Goal: Task Accomplishment & Management: Complete application form

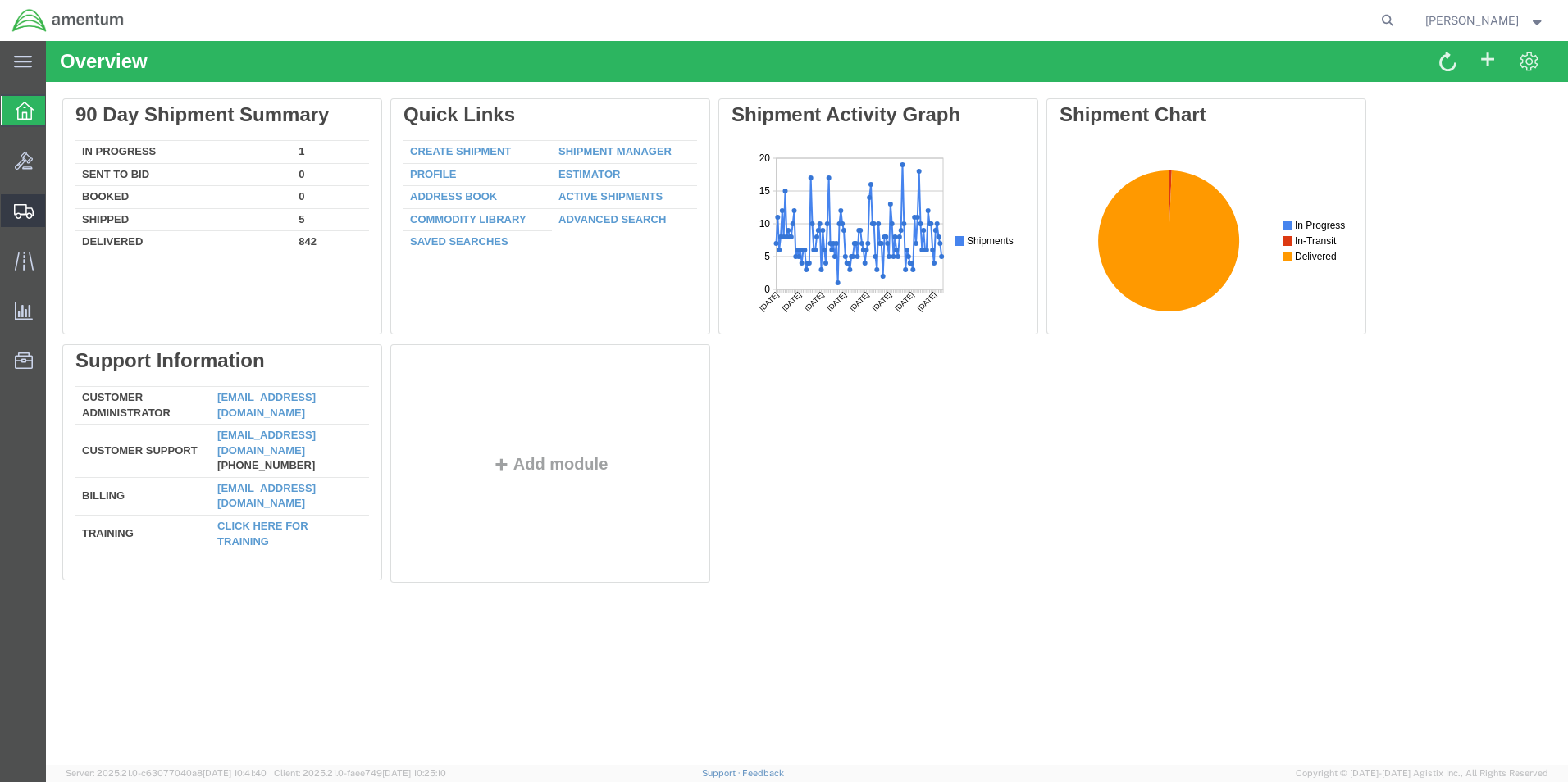
click at [0, 0] on span "Create Shipment" at bounding box center [0, 0] width 0 height 0
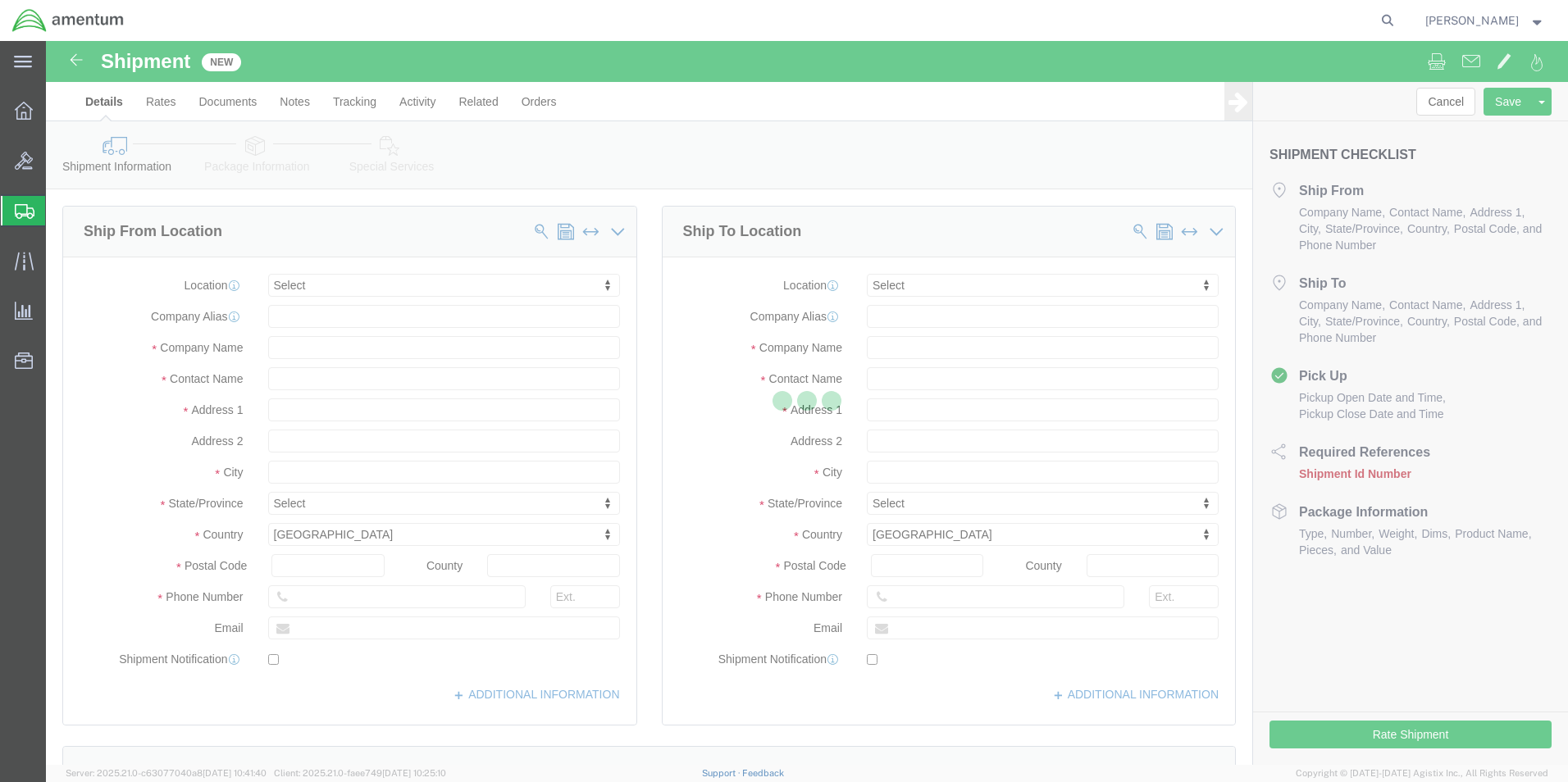
click at [380, 285] on div at bounding box center [806, 403] width 1522 height 724
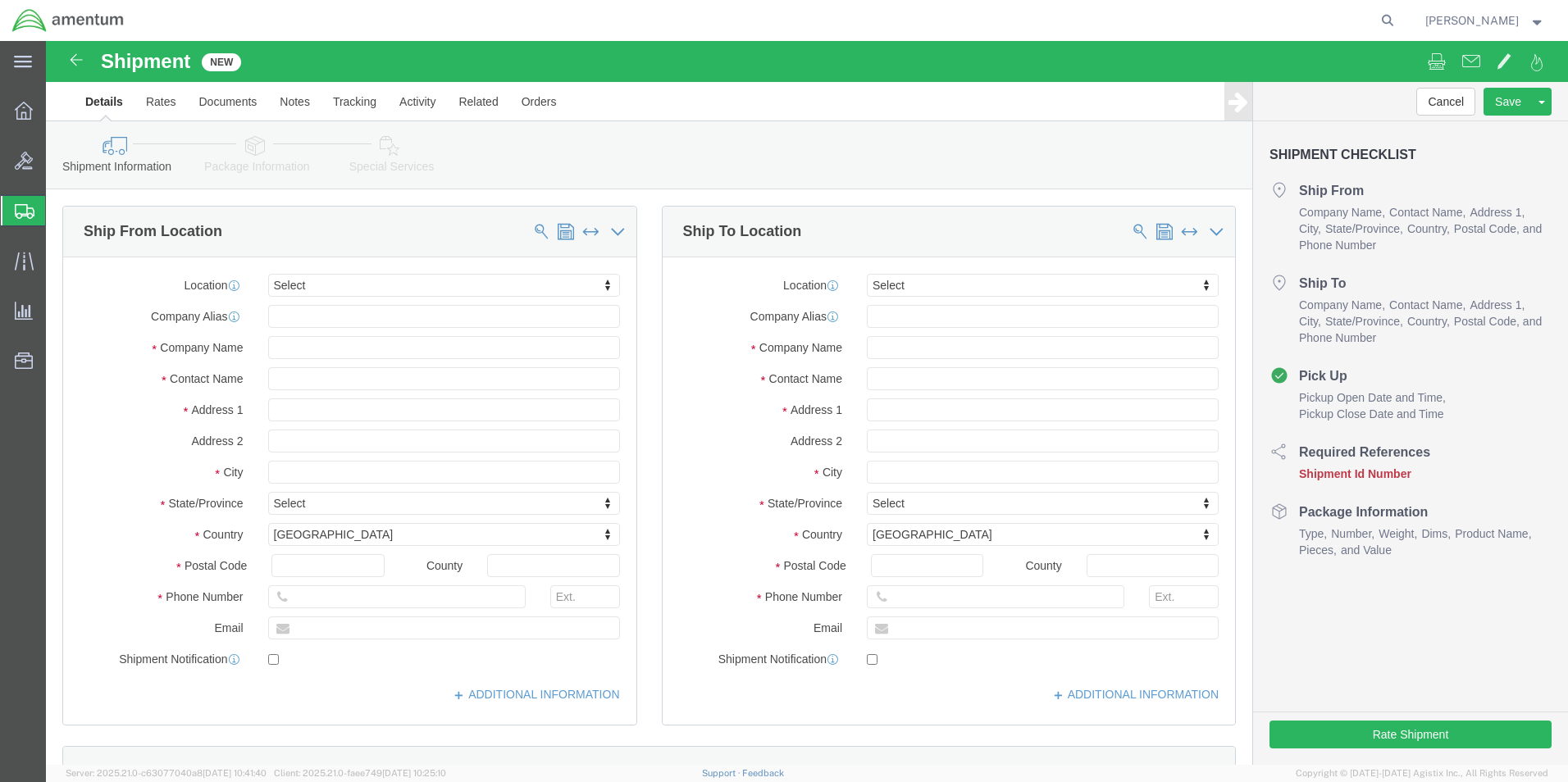
select select
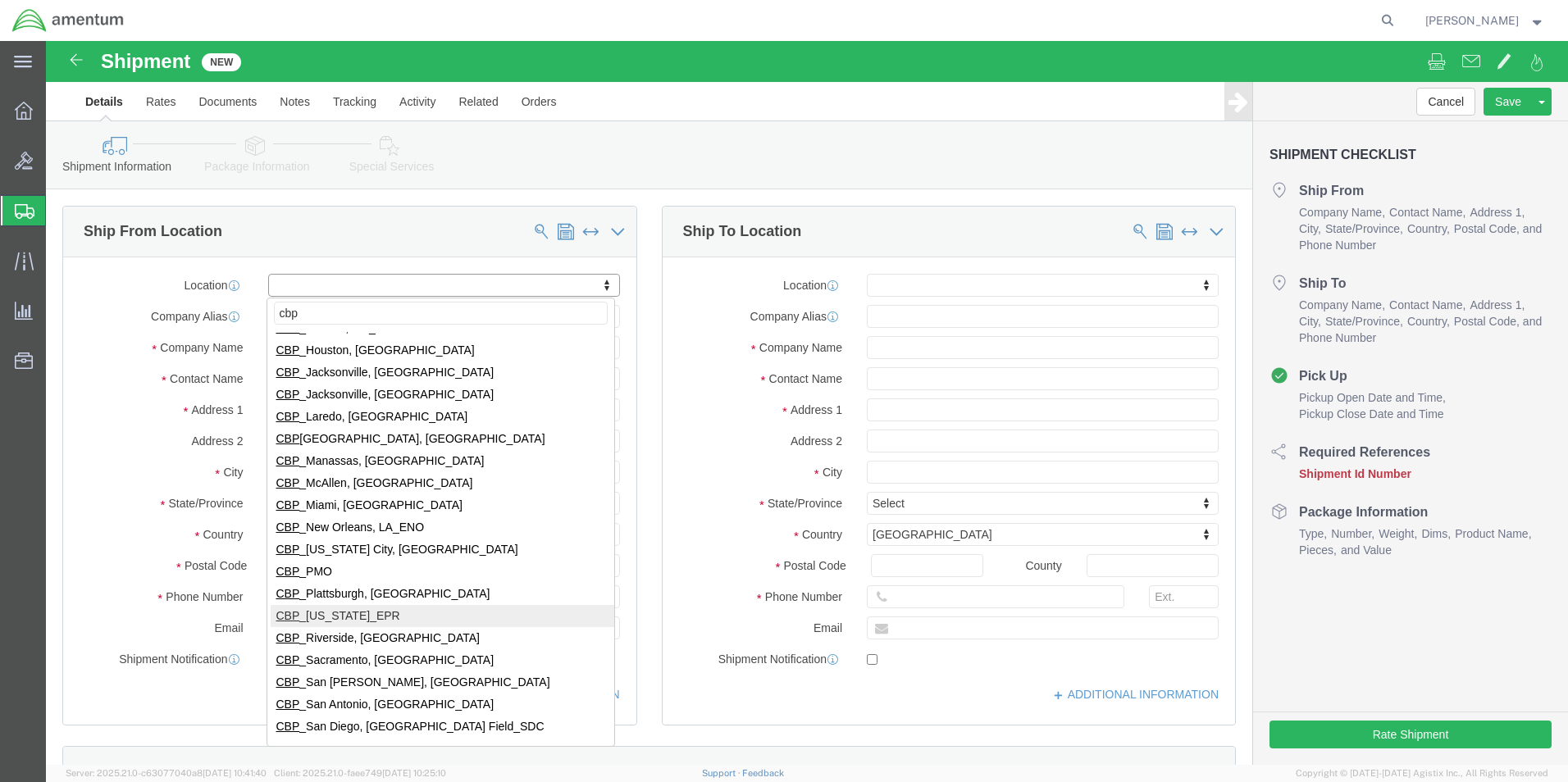
scroll to position [328, 0]
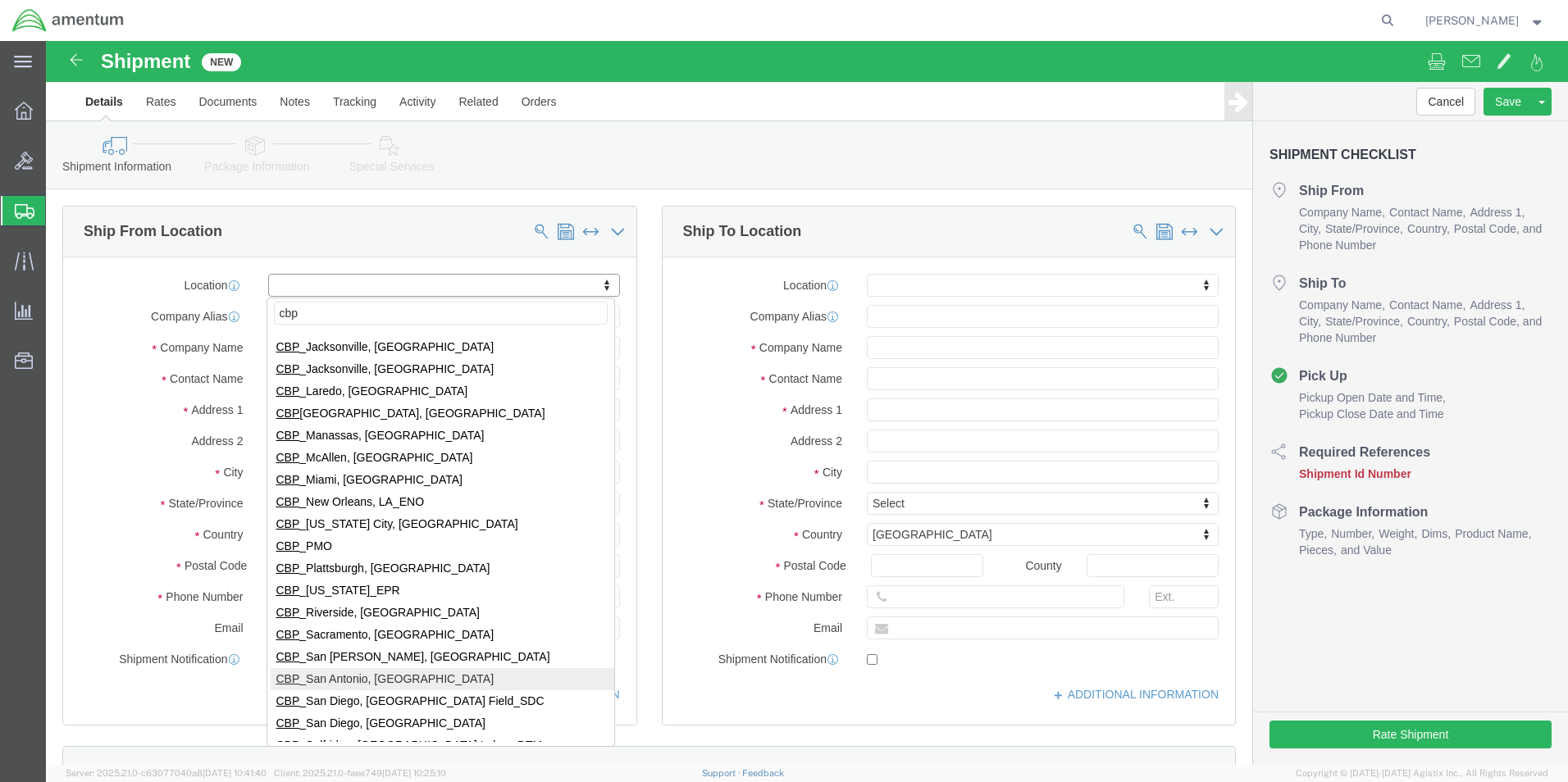
type input "cbp"
select select "49945"
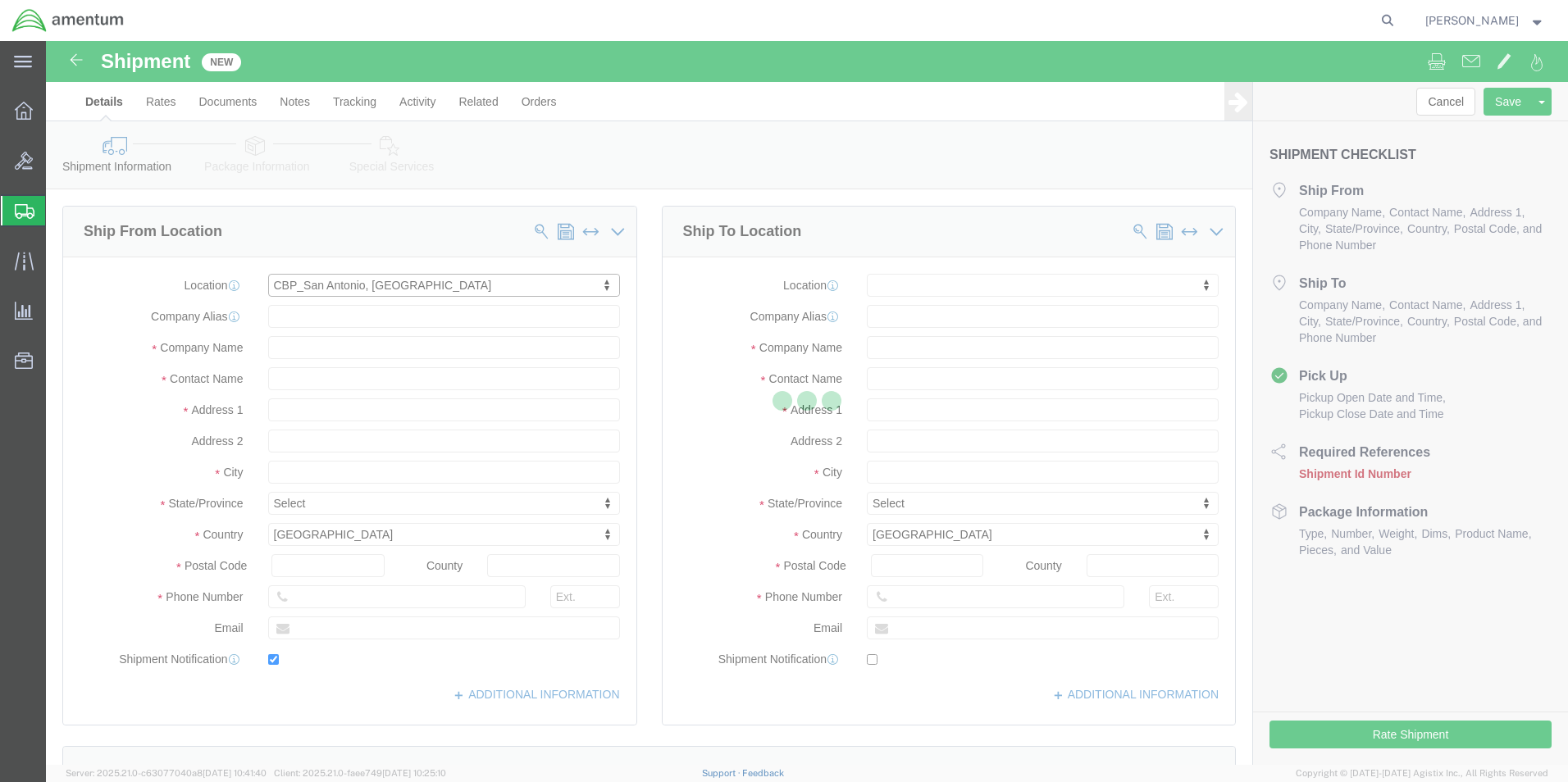
type input "[STREET_ADDRESS][PERSON_NAME]"
type input "Bldg. #2"
type input "78216"
type input "[PHONE_NUMBER]"
type input "[PERSON_NAME][EMAIL_ADDRESS][PERSON_NAME][DOMAIN_NAME]"
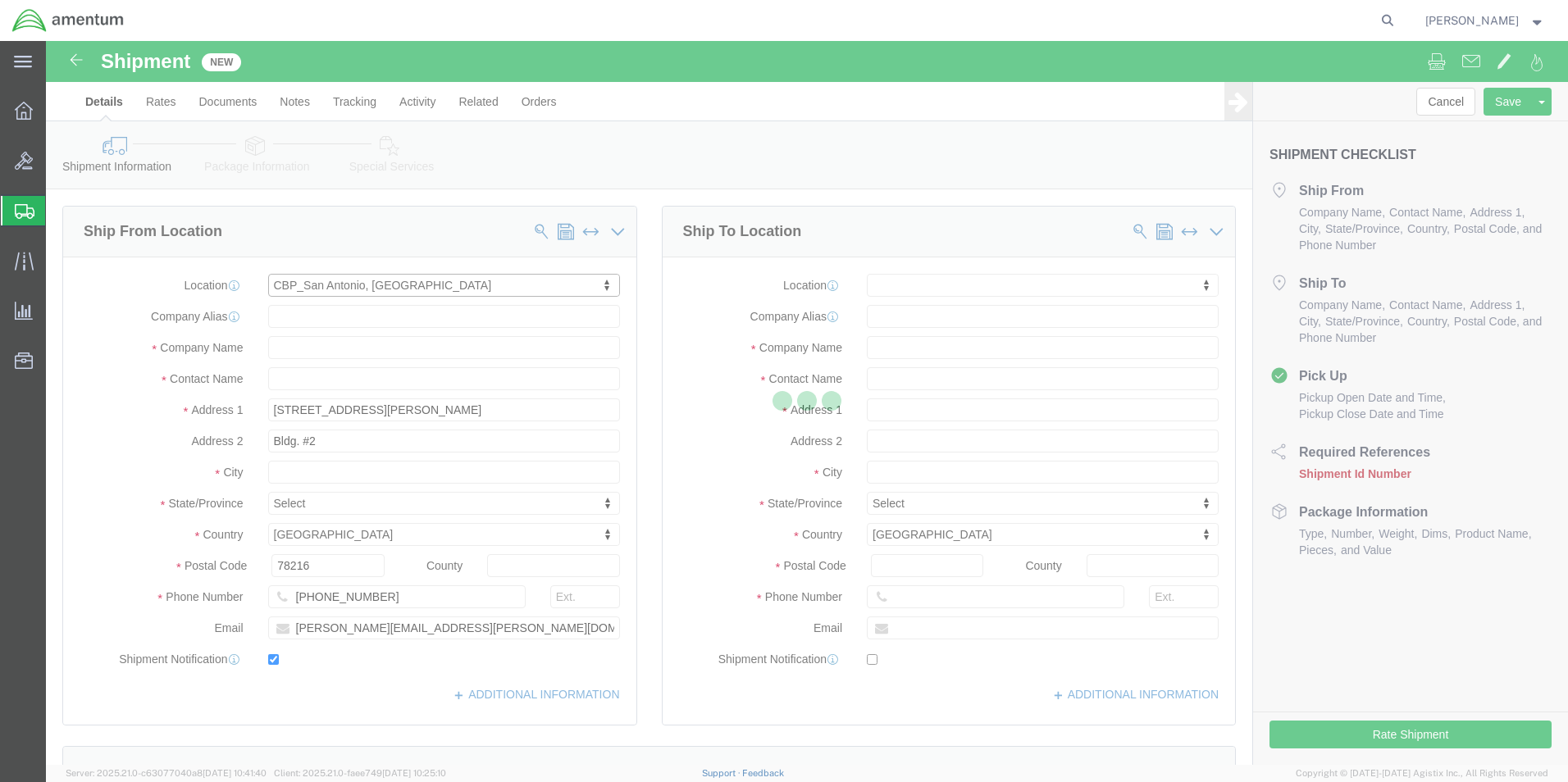
checkbox input "true"
type input "Amentum Services, Inc"
type input "[PERSON_NAME]"
type input "San Antonio"
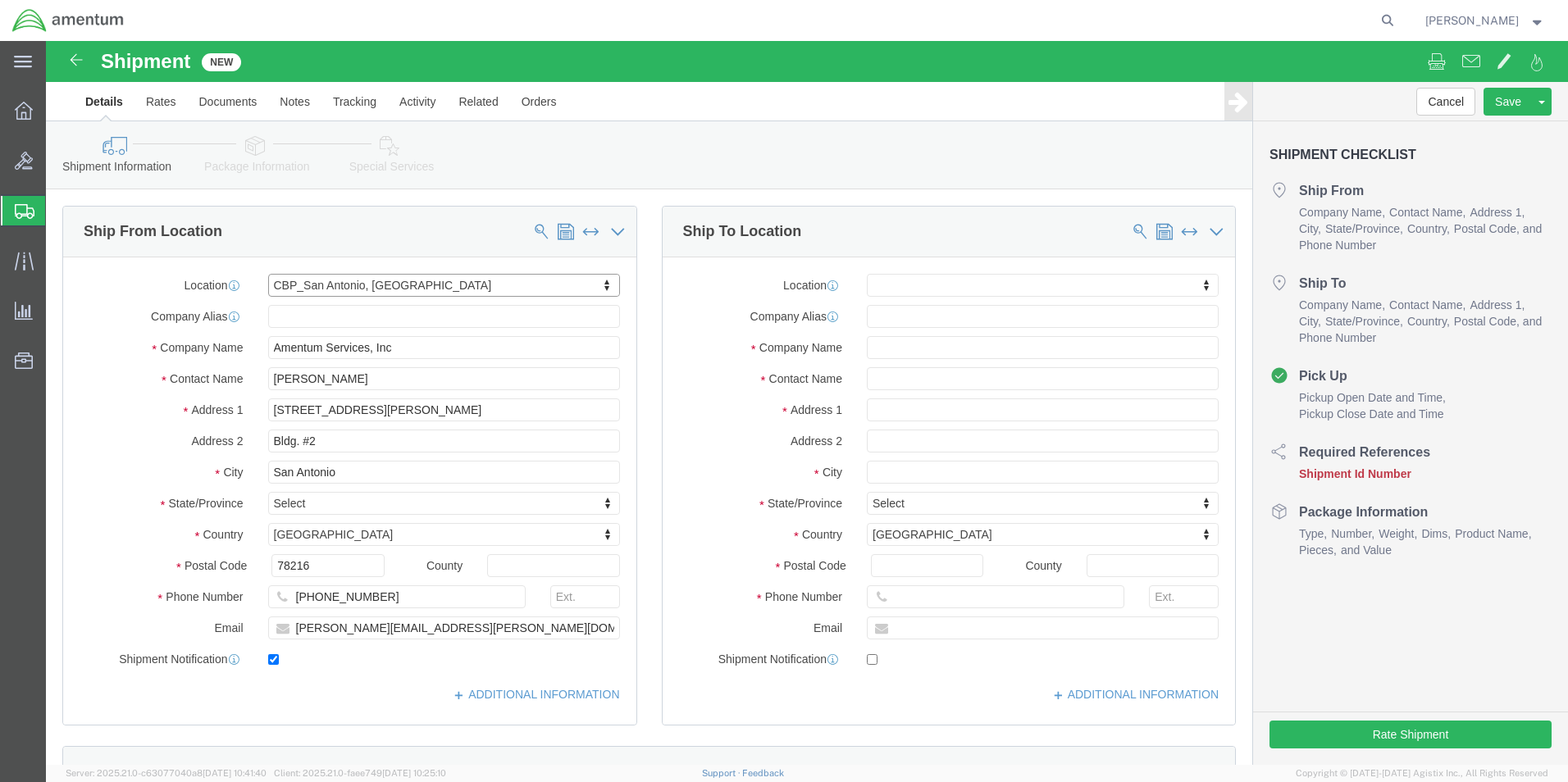
select select "[GEOGRAPHIC_DATA]"
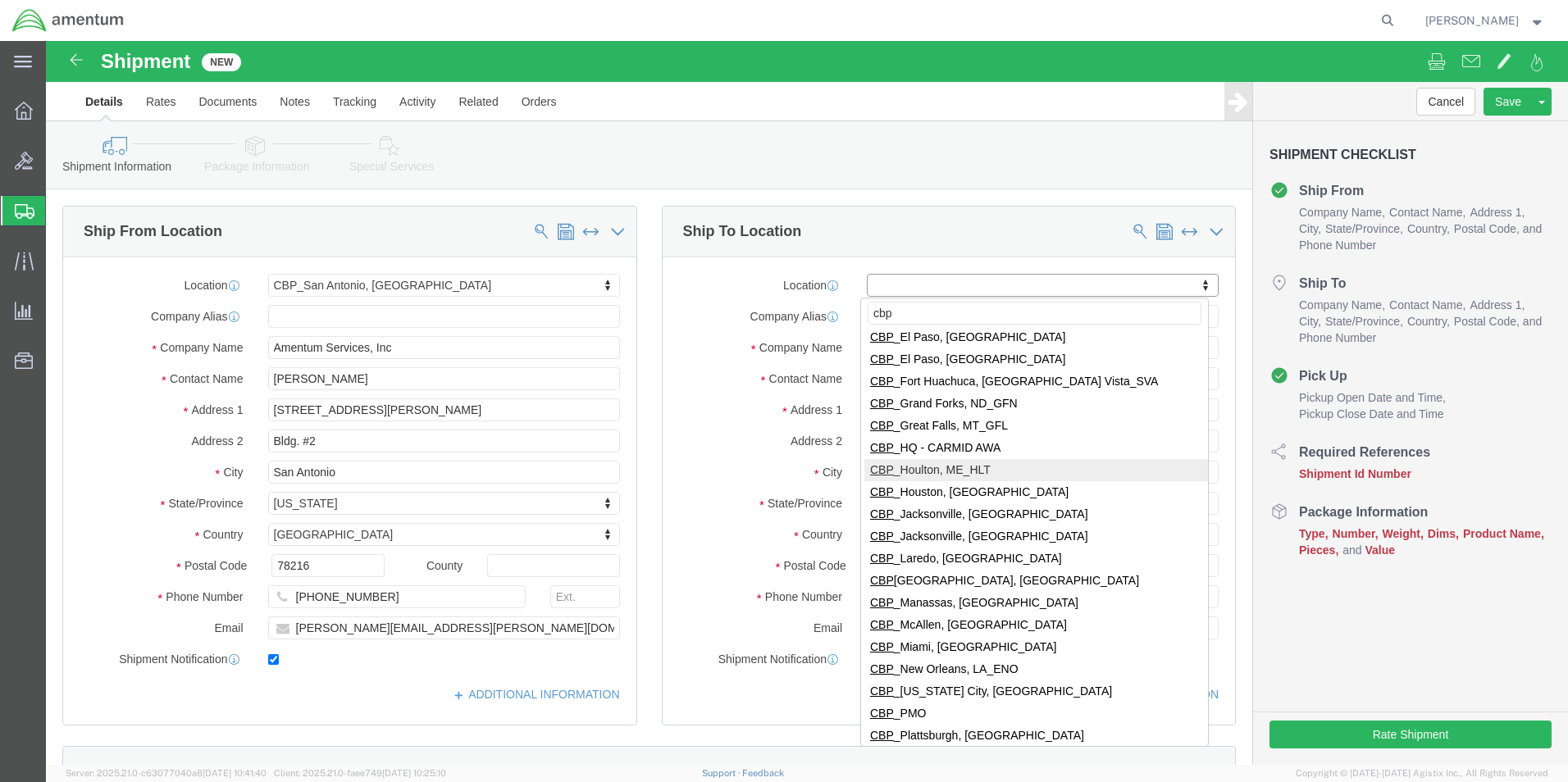
scroll to position [164, 0]
type input "cbp"
select select "49940"
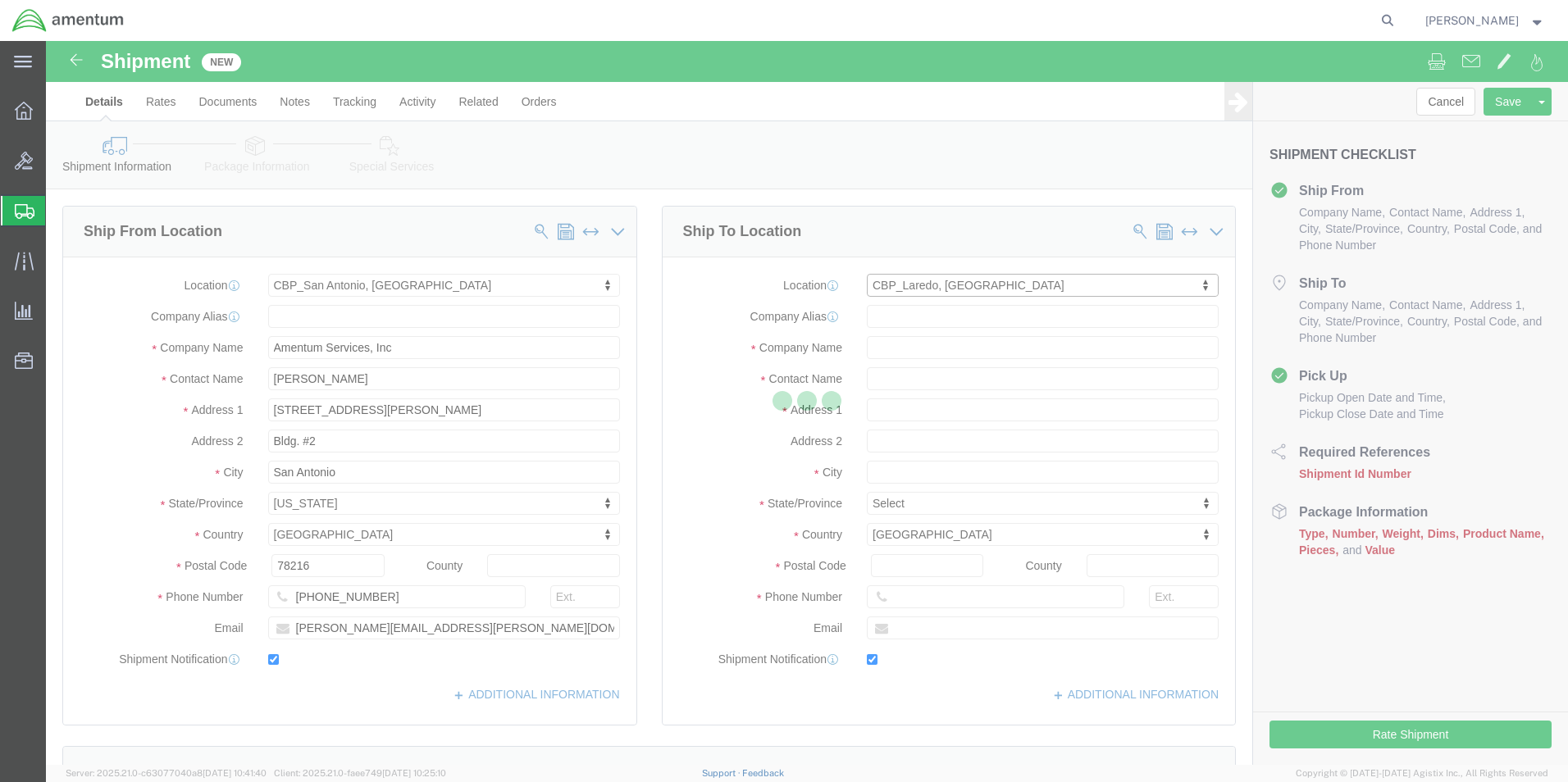
type input "[STREET_ADDRESS][PERSON_NAME]"
type input "Hangar 3"
type input "78041"
type input "[PHONE_NUMBER]"
type input "[EMAIL_ADDRESS][PERSON_NAME][DOMAIN_NAME]"
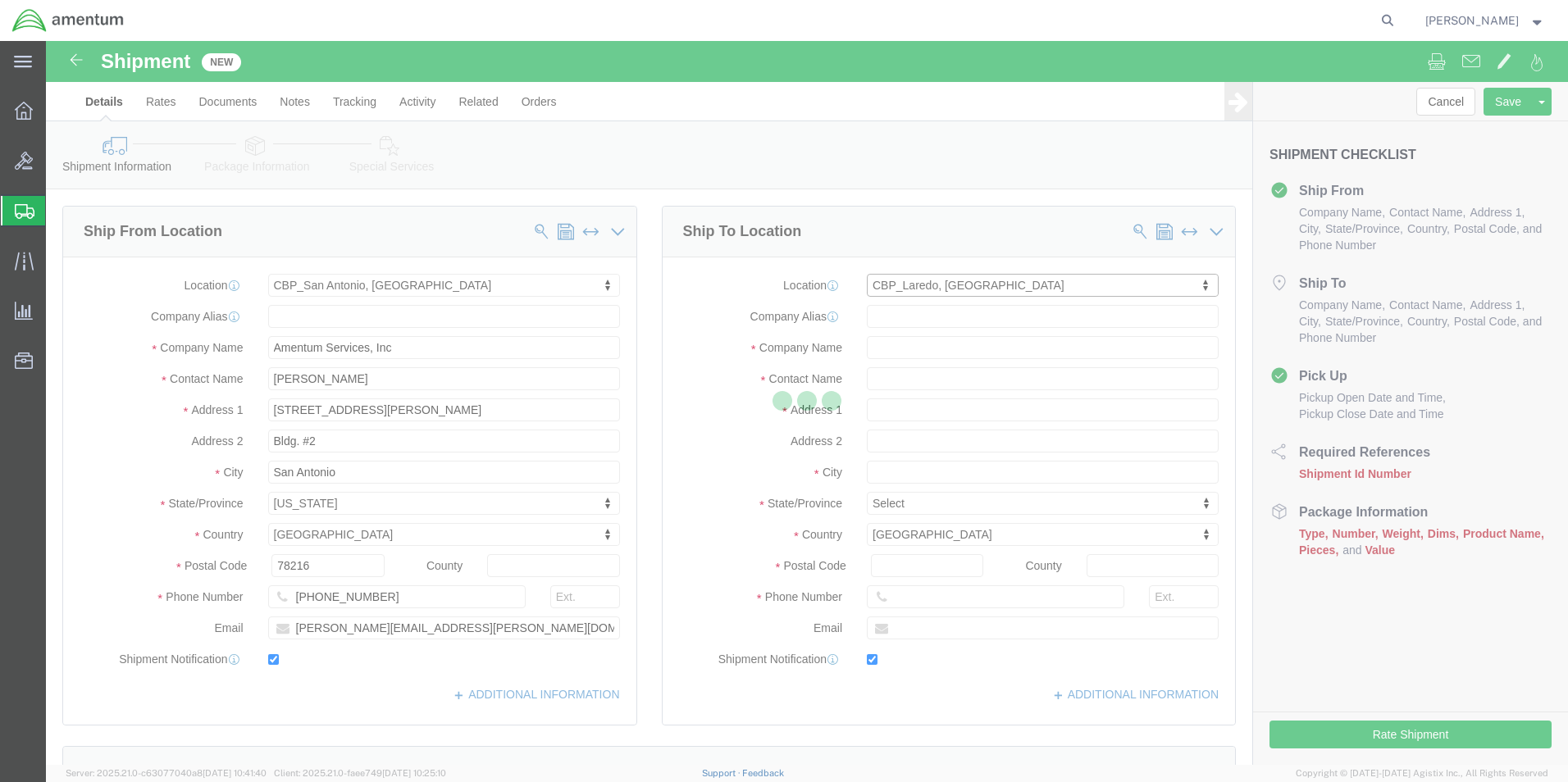
checkbox input "true"
type input "Amentum Services, Inc"
type input "[PERSON_NAME][GEOGRAPHIC_DATA]"
type input "Laredo"
select select "[GEOGRAPHIC_DATA]"
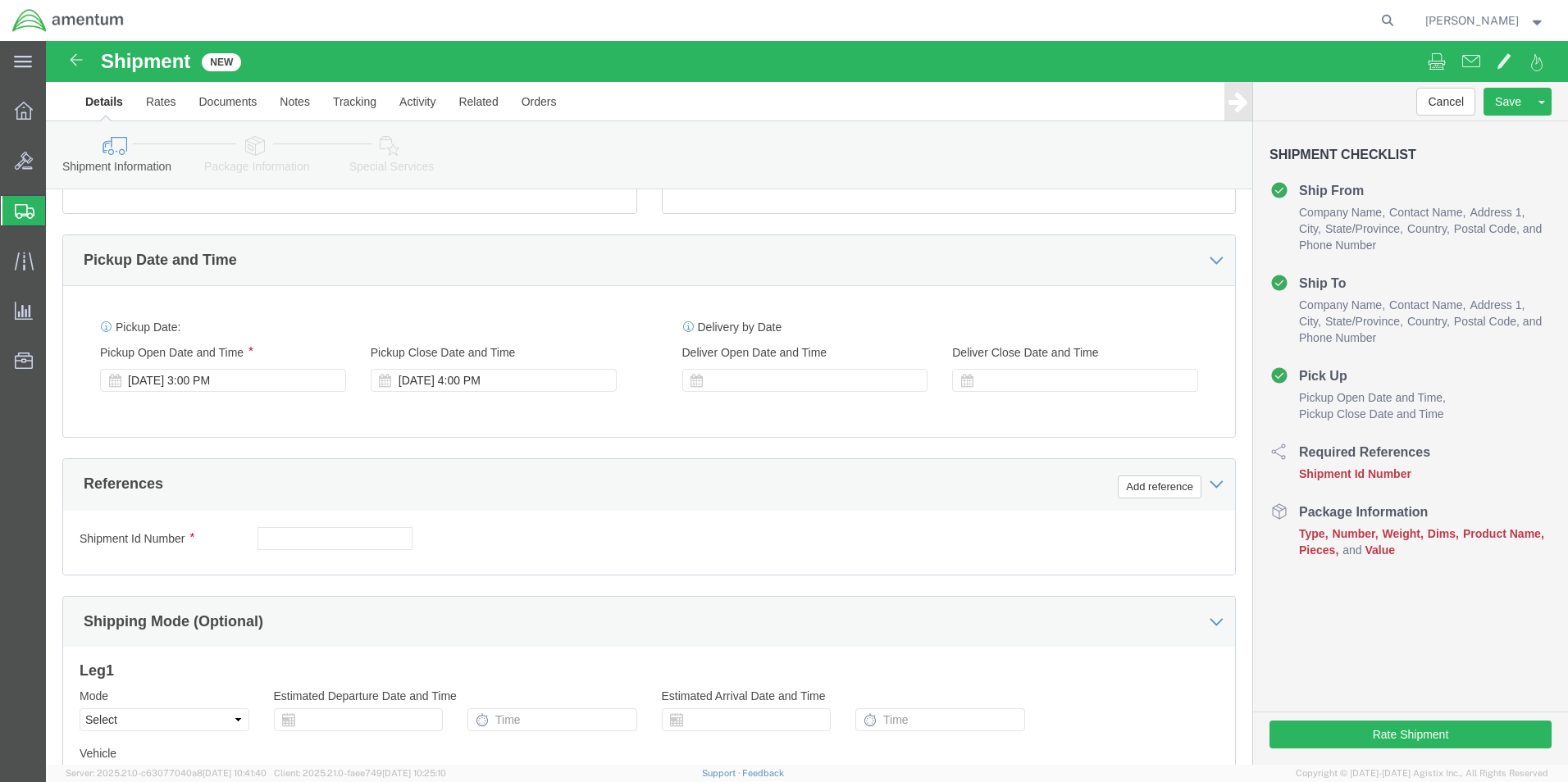
scroll to position [656, 0]
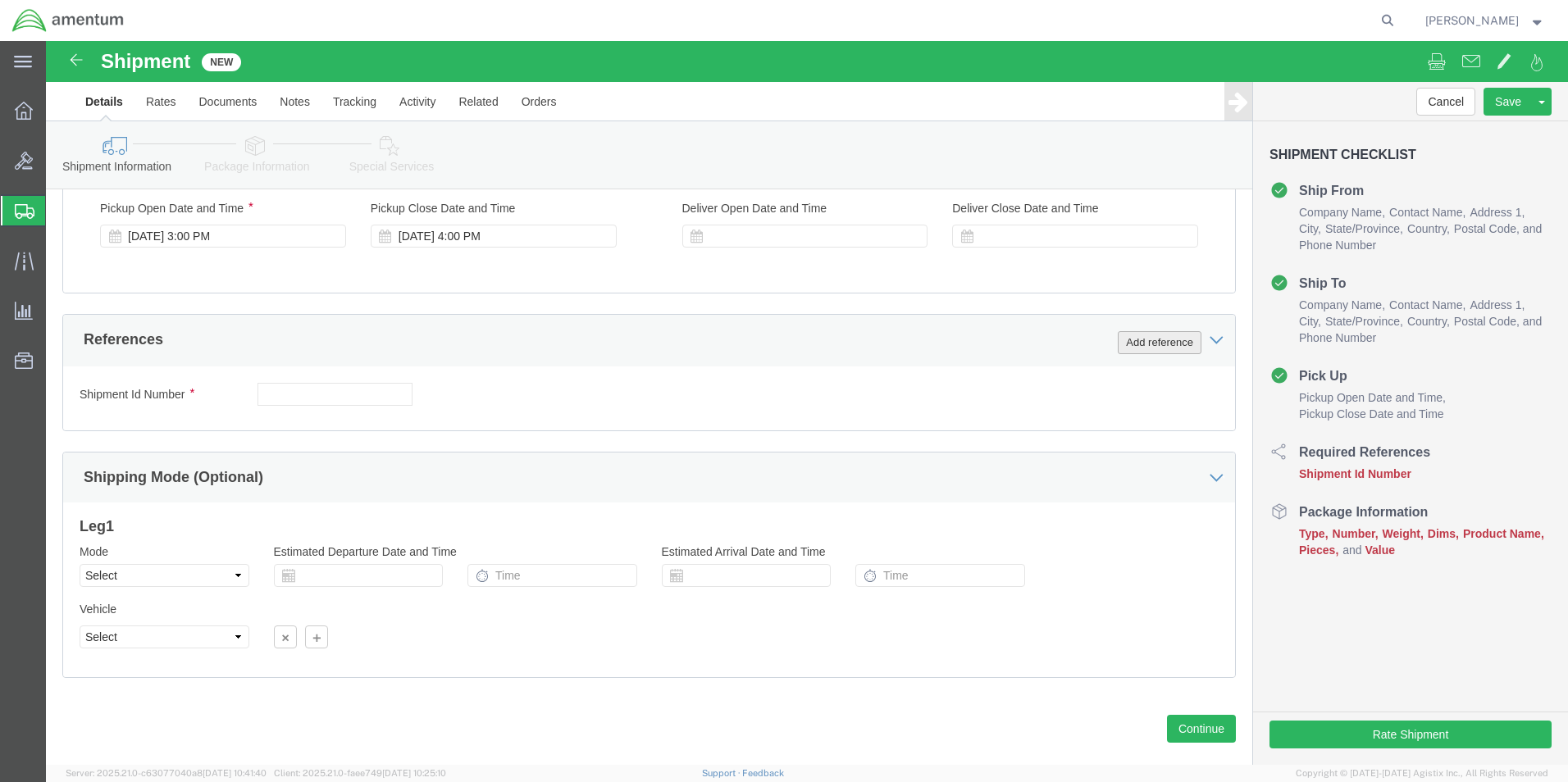
click button "Add reference"
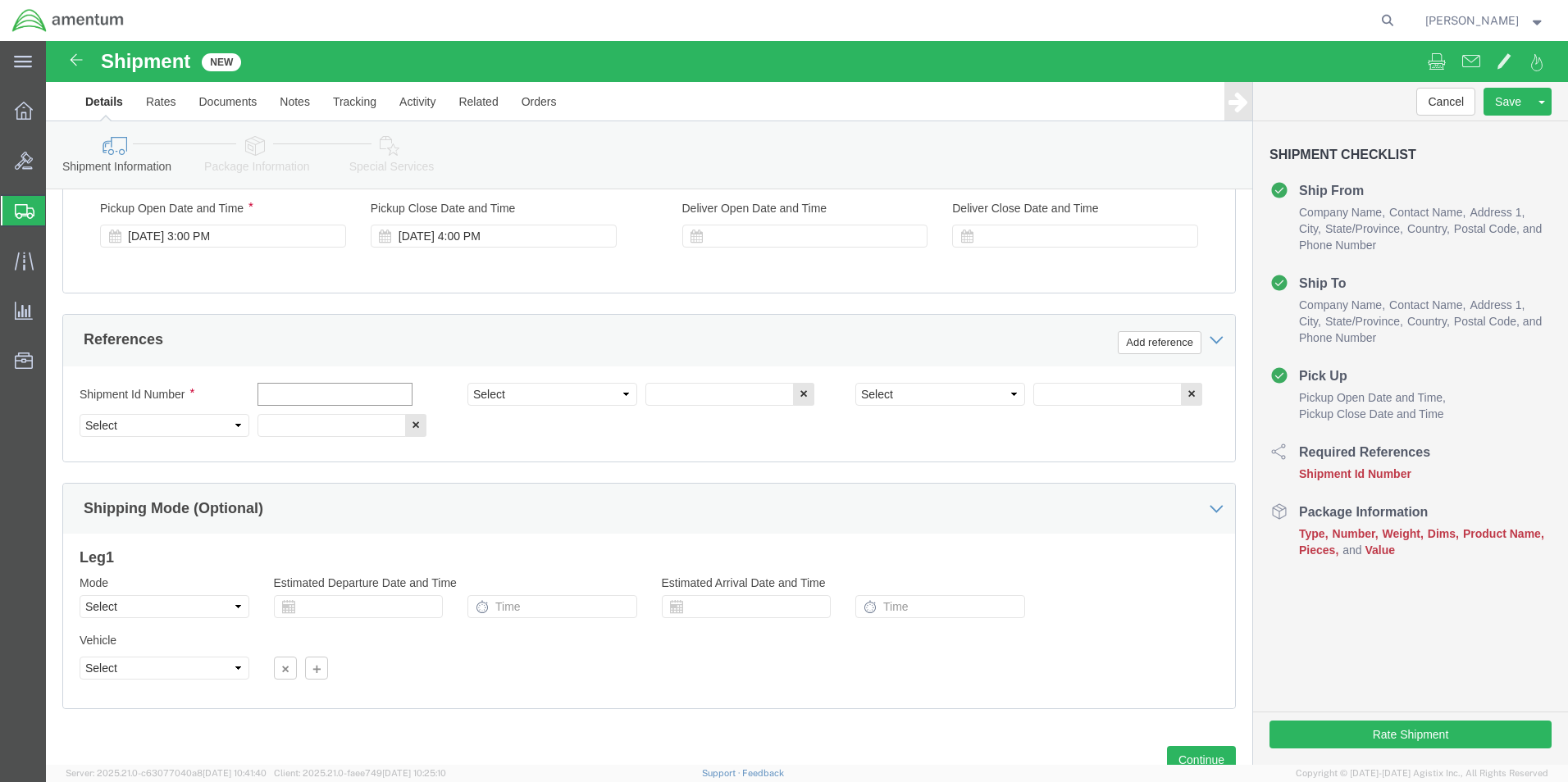
click input "text"
type input "labels"
click select "Select Account Type Activity ID Airline Appointment Number ASN Batch Request # …"
select select "CUSTREF"
click select "Select Account Type Activity ID Airline Appointment Number ASN Batch Request # …"
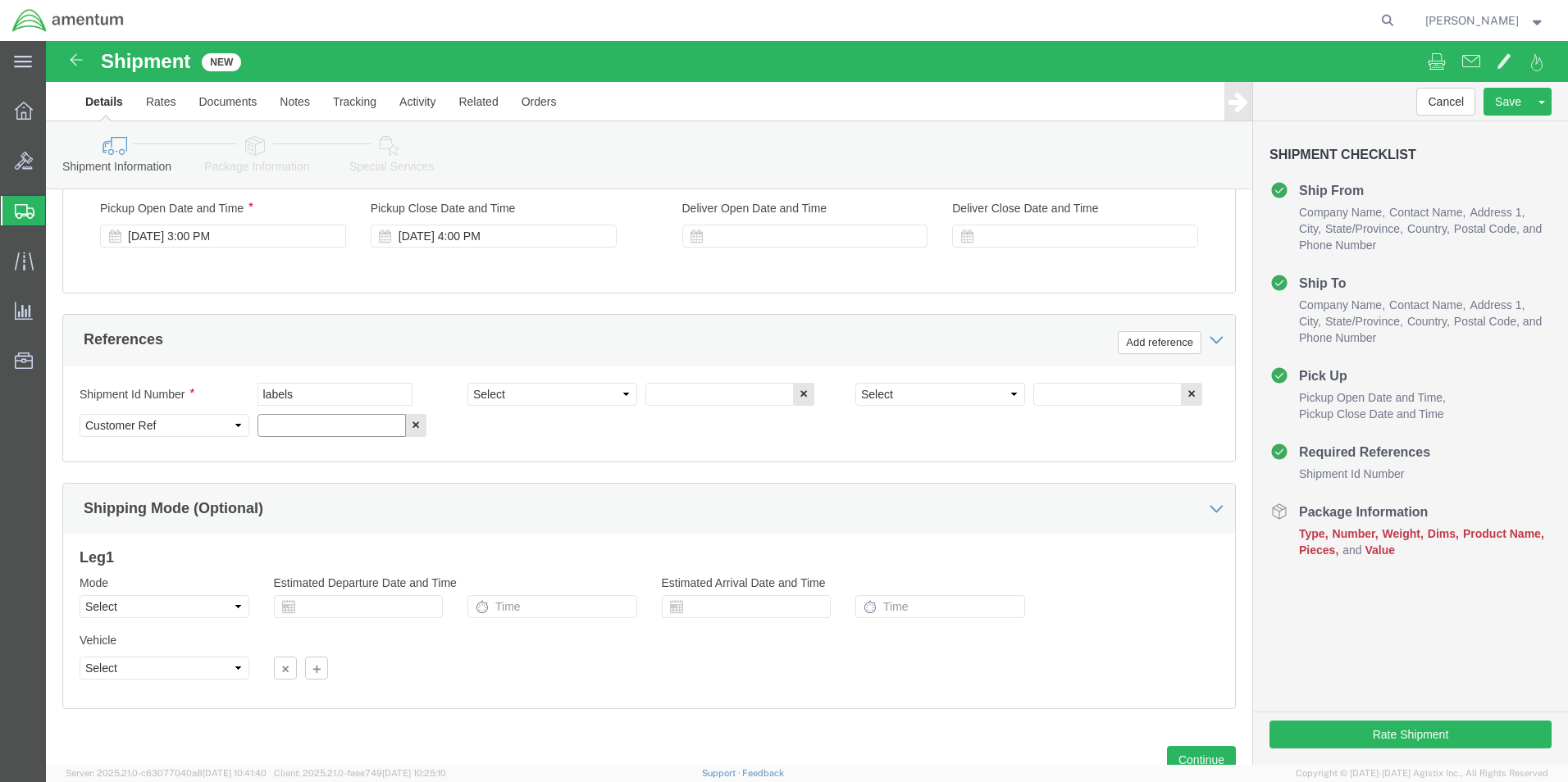
click input "text"
type input "labels"
click select "Select Account Type Activity ID Airline Appointment Number ASN Batch Request # …"
select select "DEPT"
click select "Select Account Type Activity ID Airline Appointment Number ASN Batch Request # …"
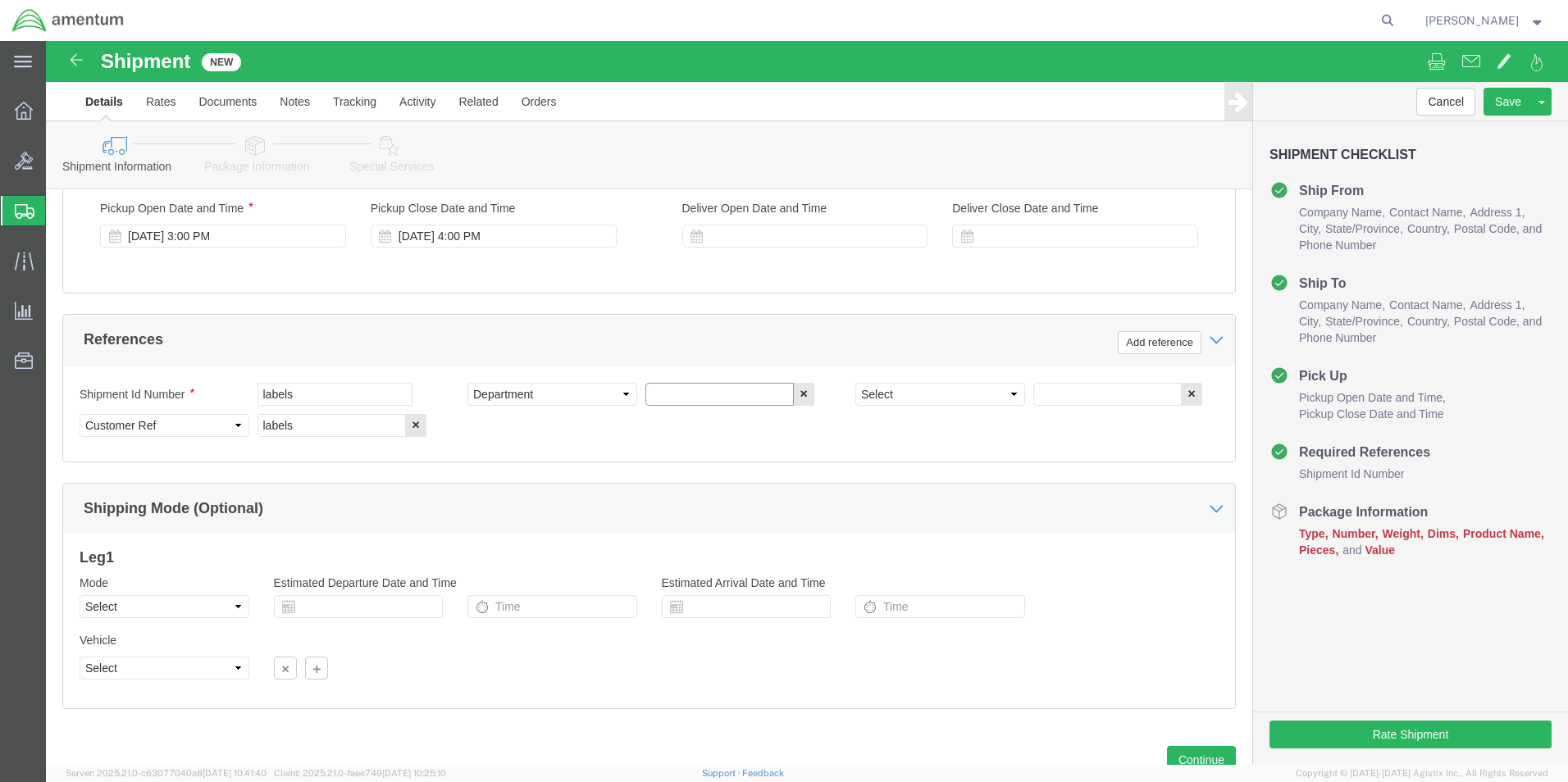
click input "text"
type input "CBP"
drag, startPoint x: 871, startPoint y: 353, endPoint x: 889, endPoint y: 355, distance: 18.1
click select "Select Account Type Activity ID Airline Appointment Number ASN Batch Request # …"
select select "PROJNUM"
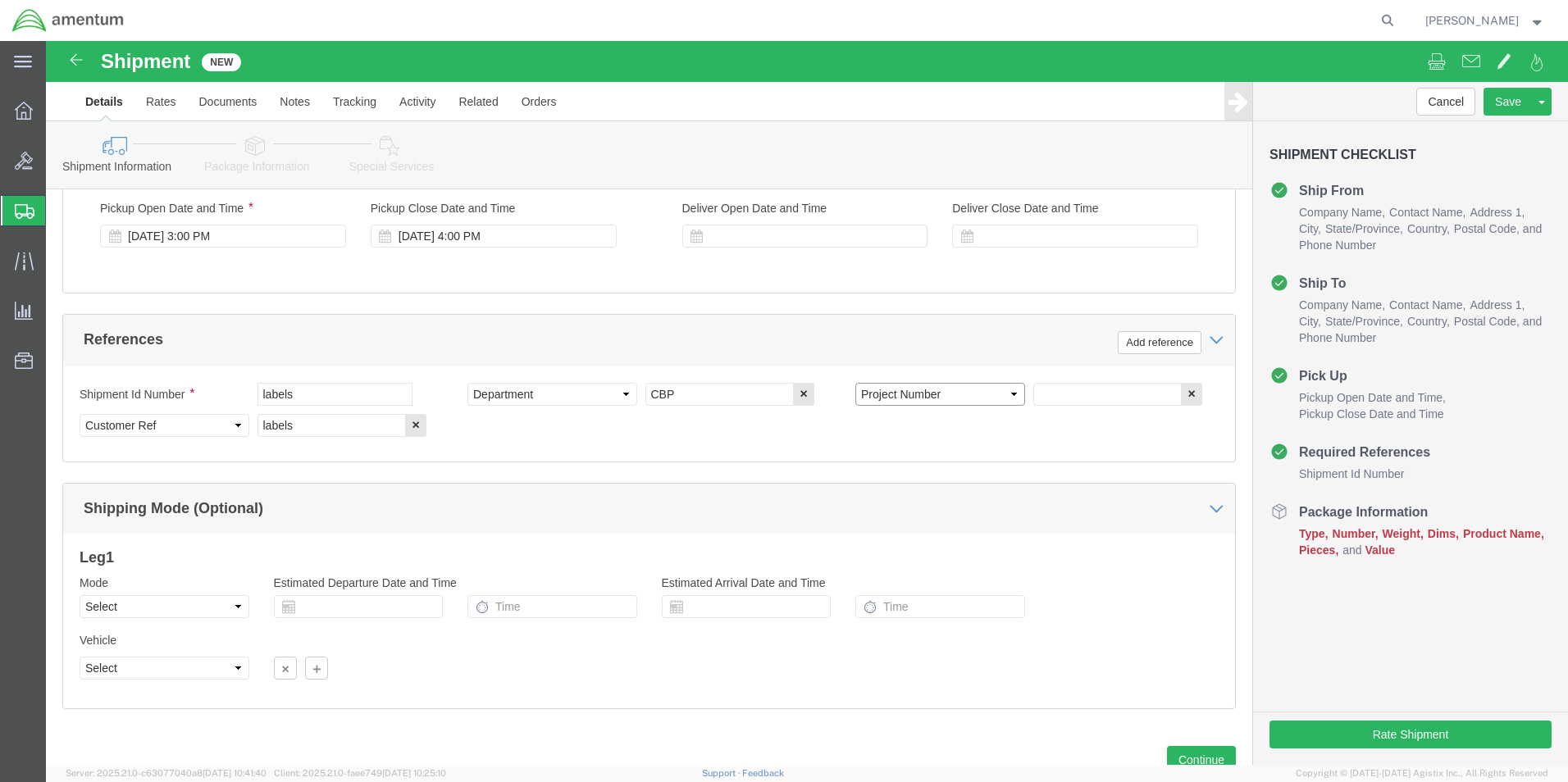
click select "Select Account Type Activity ID Airline Appointment Number ASN Batch Request # …"
click input "text"
type input "6118.04.03.2219.000.WST.0000"
drag, startPoint x: 188, startPoint y: 566, endPoint x: 181, endPoint y: 573, distance: 9.9
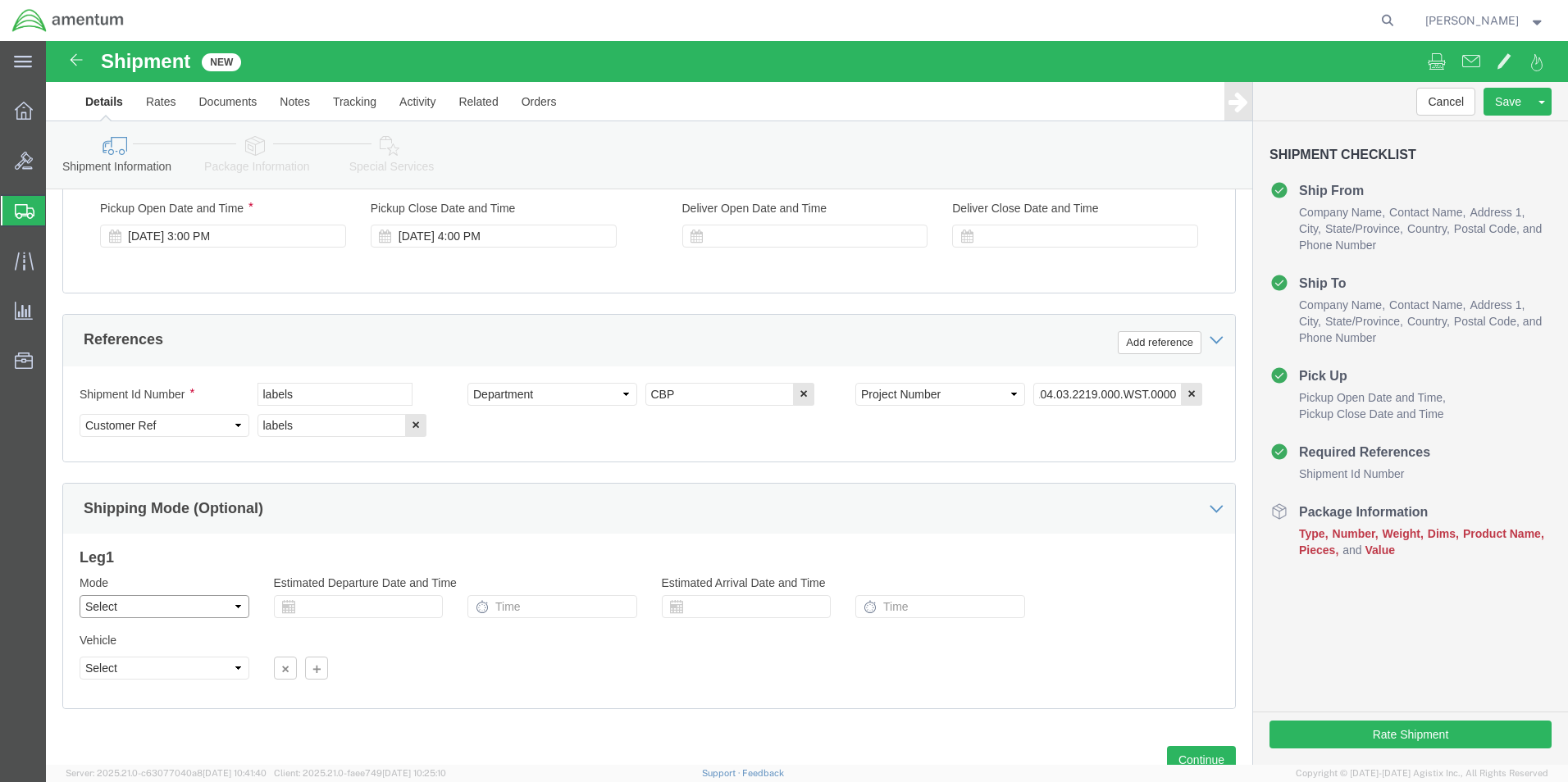
click select "Select Air Less than Truckload Multi-Leg Ocean Freight Rail Small Parcel Truckl…"
select select "SMAL"
click select "Select Air Less than Truckload Multi-Leg Ocean Freight Rail Small Parcel Truckl…"
click button "Continue"
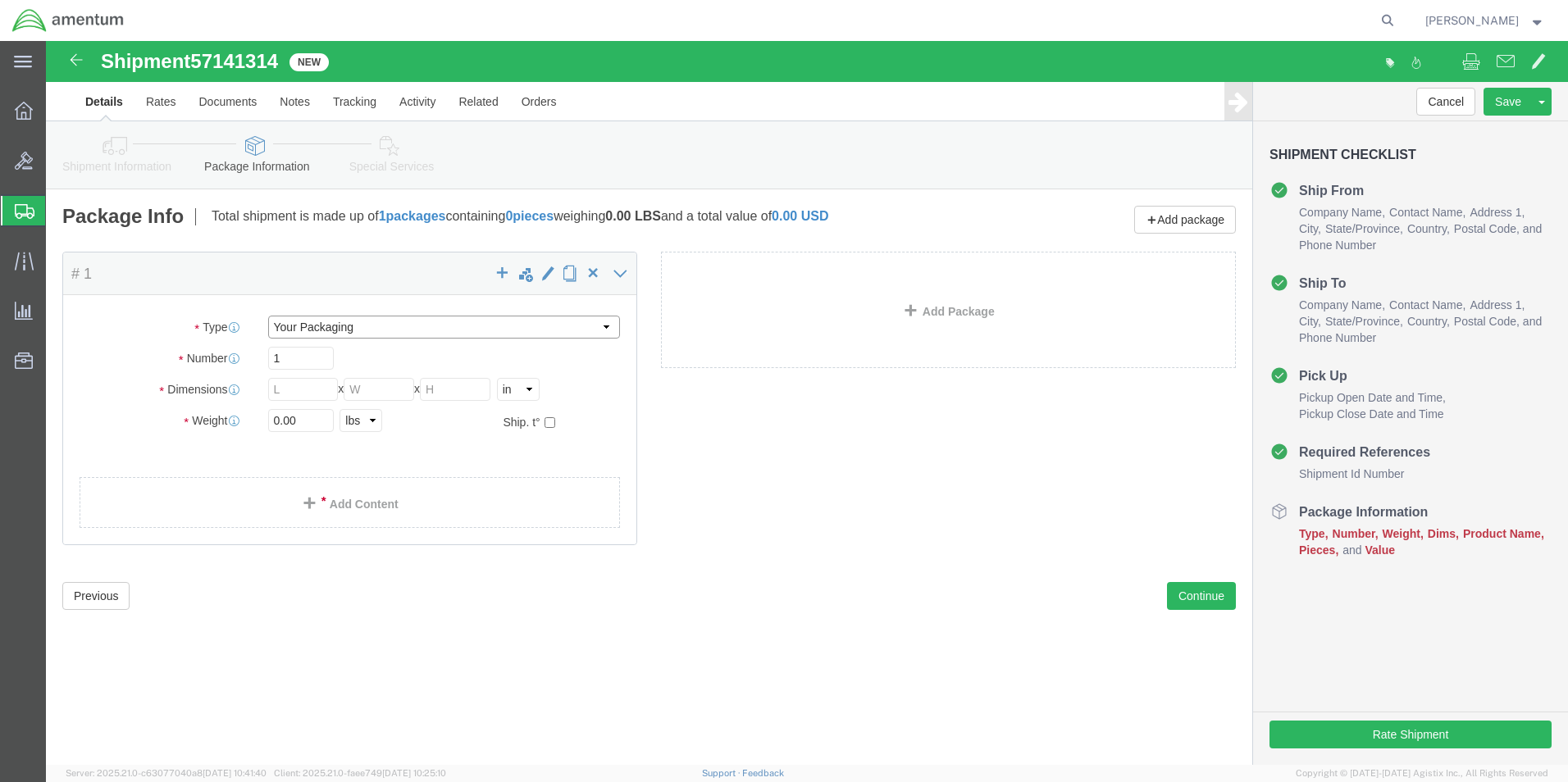
click select "Select Bale(s) Basket(s) Bolt(s) Bottle(s) Buckets Bulk Bundle(s) Can(s) Cardbo…"
select select "ENV"
click select "Select Bale(s) Basket(s) Bolt(s) Bottle(s) Buckets Bulk Bundle(s) Can(s) Cardbo…"
type input "9.50"
type input "12.50"
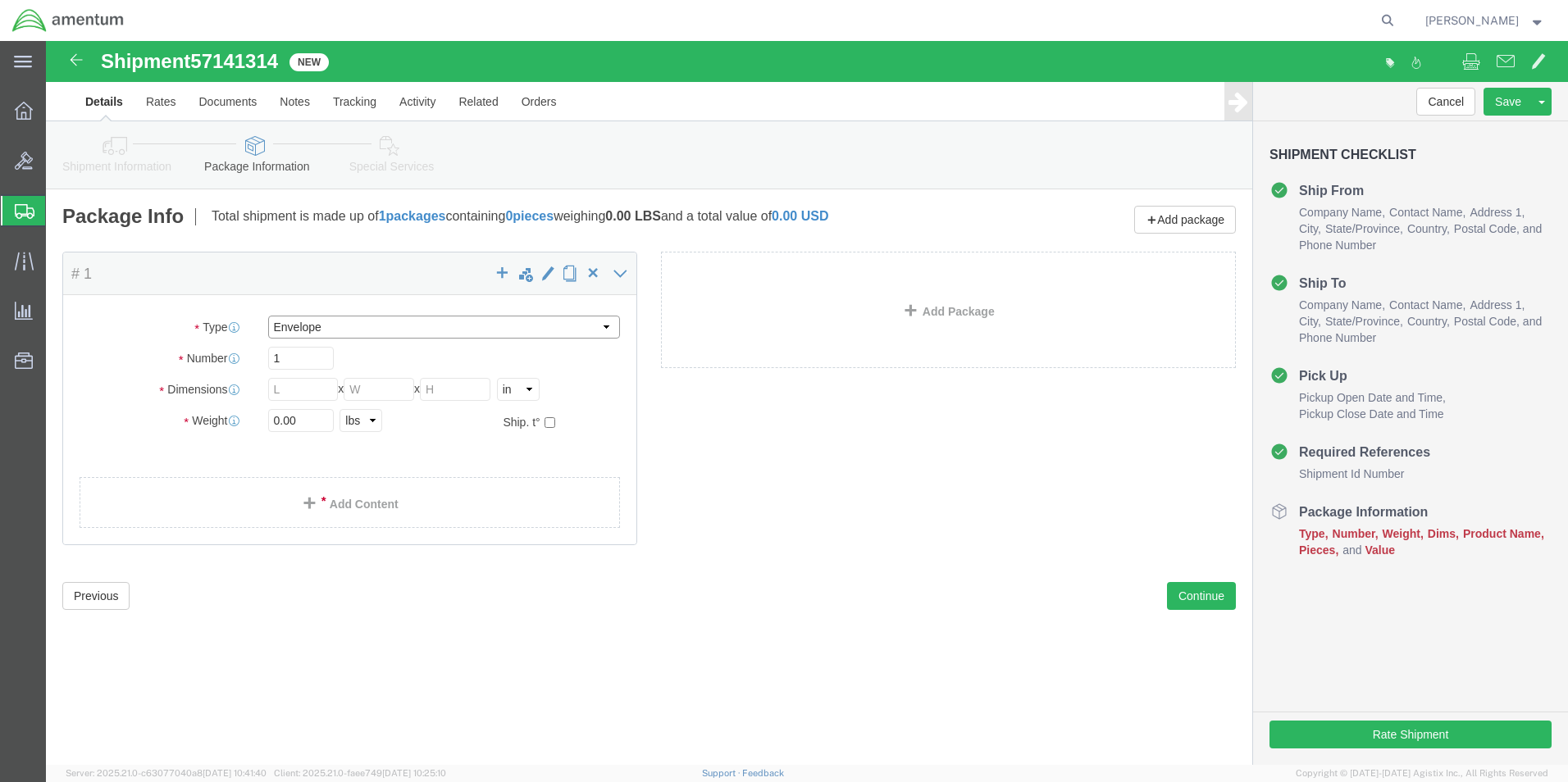
type input "0.25"
type input "1"
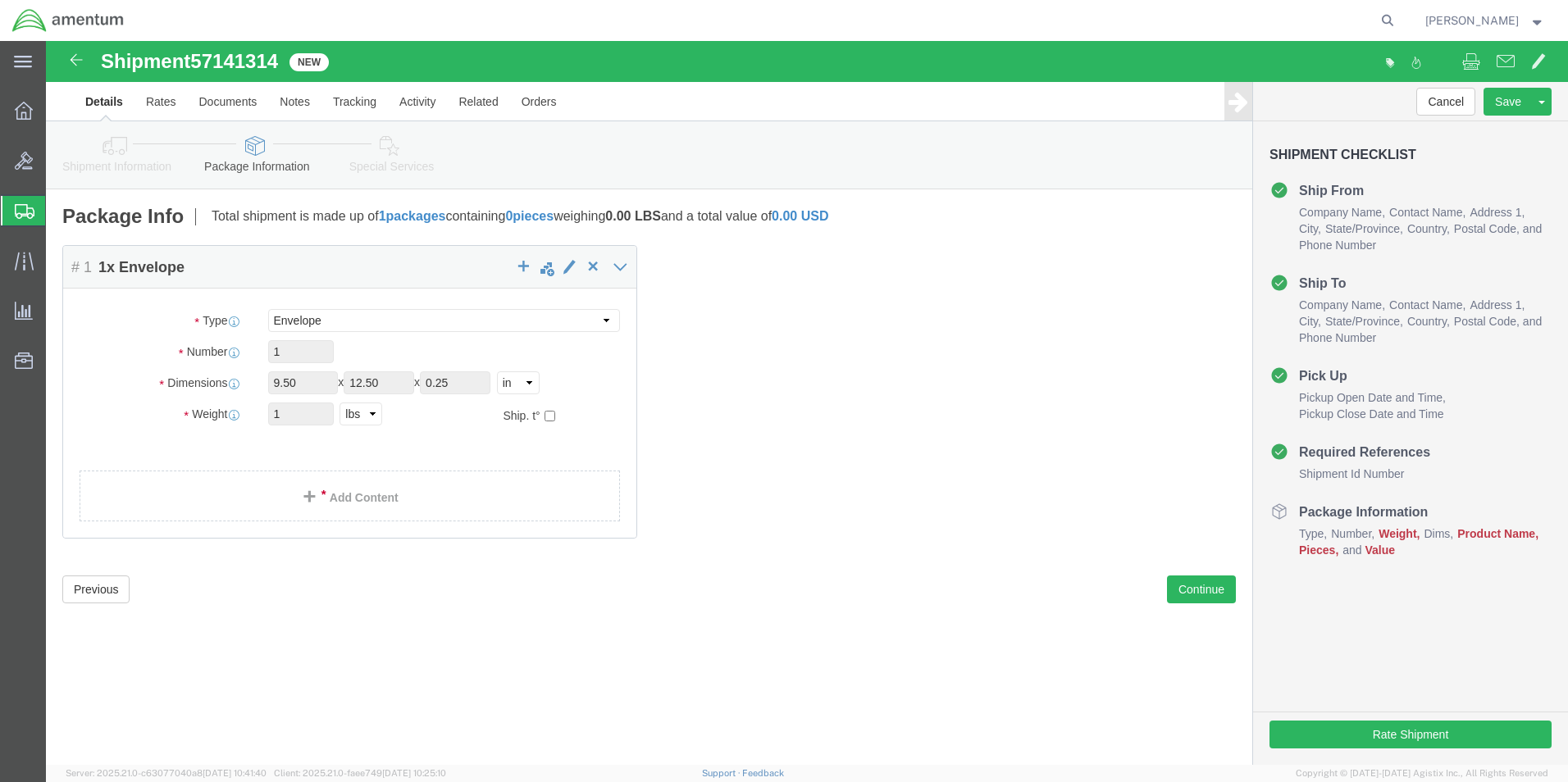
click link "Add Content"
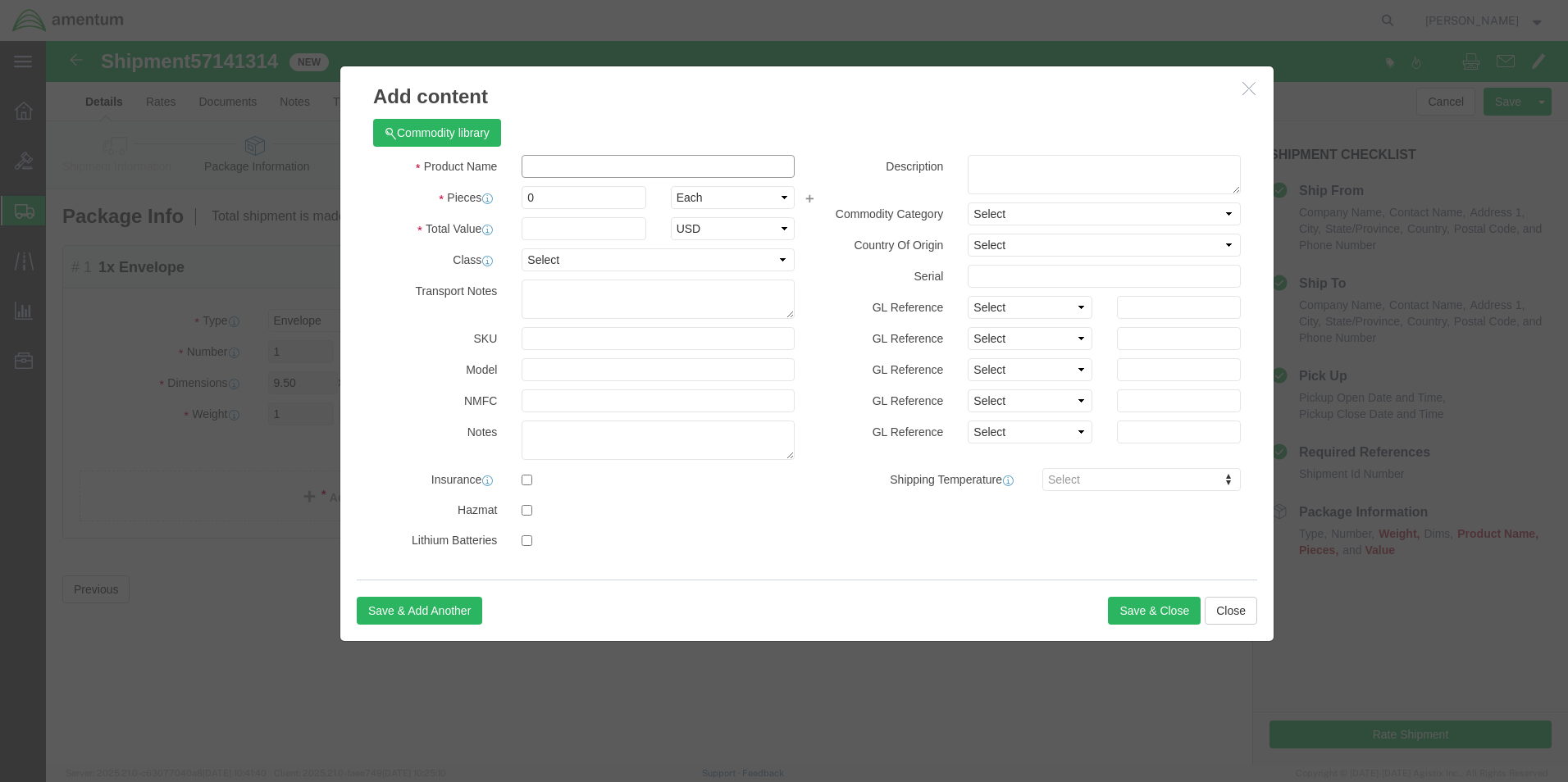
click input "text"
type input "shipping labels"
drag, startPoint x: 500, startPoint y: 157, endPoint x: 462, endPoint y: 157, distance: 38.0
click div "Pieces 0 Select Bag Barrels 100Board Feet Bottle Box Blister Pack Carats Can Ca…"
type input "1"
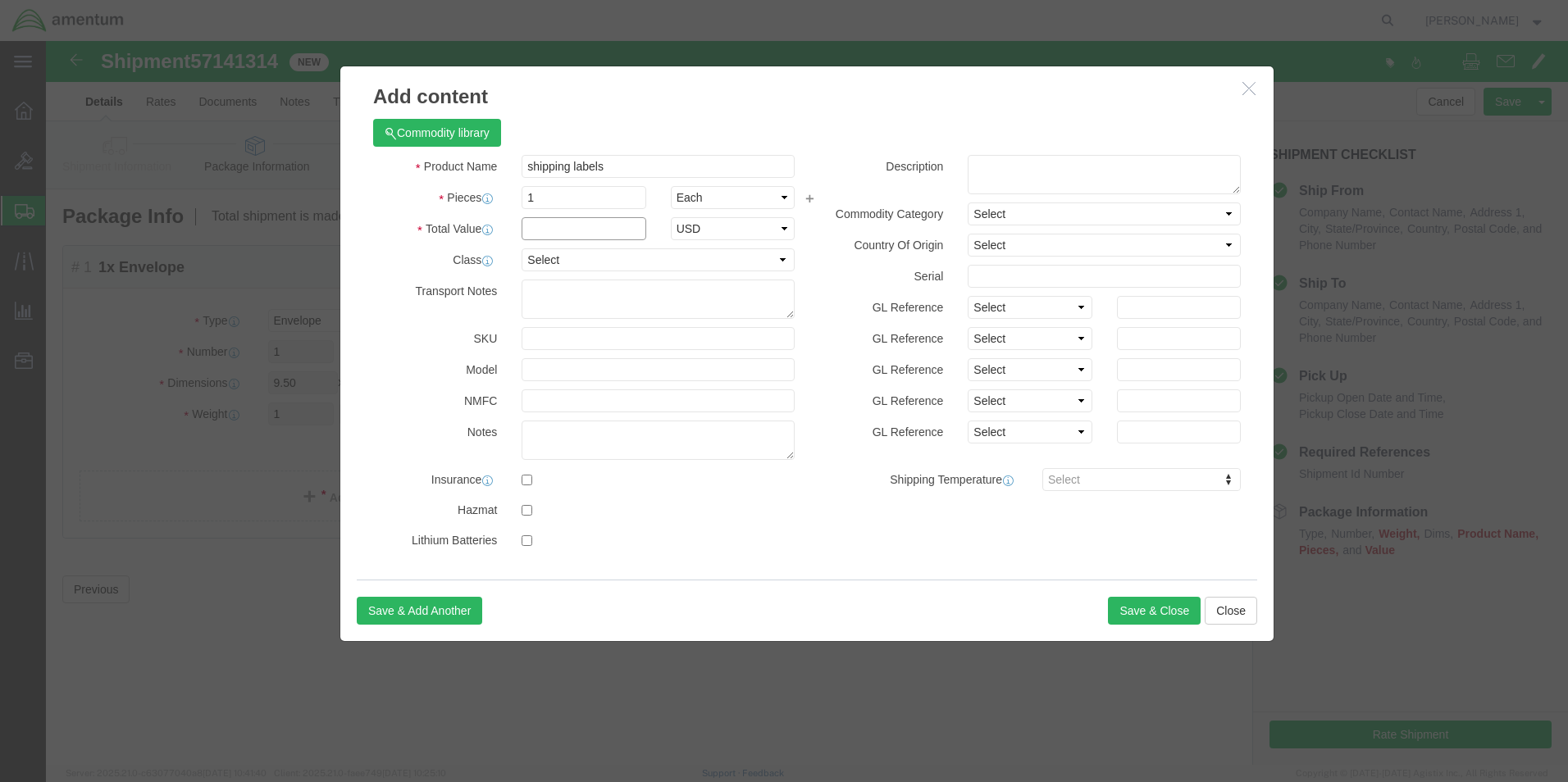
click input "text"
type input "10.00"
click button "Save & Close"
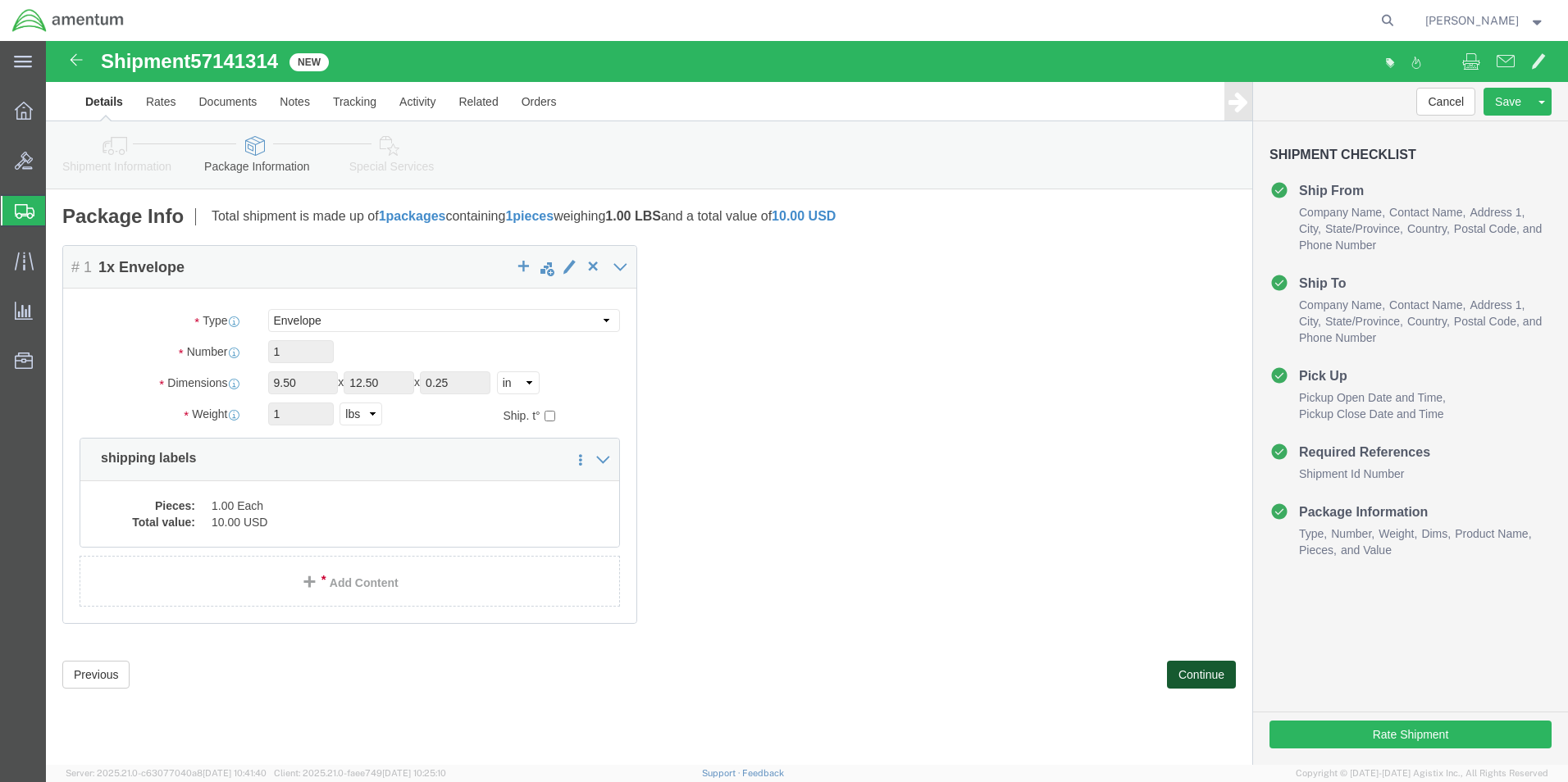
click button "Continue"
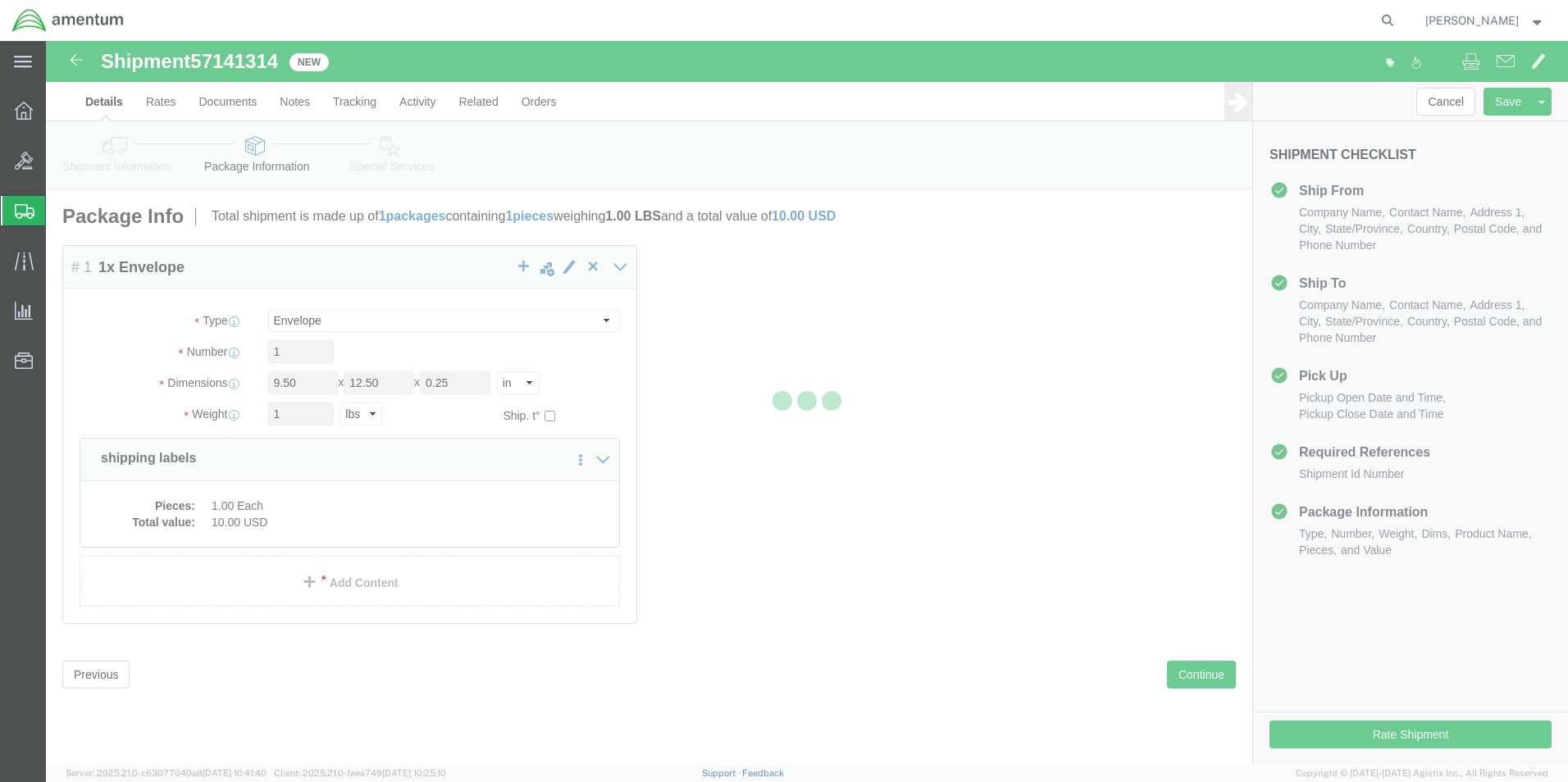
select select
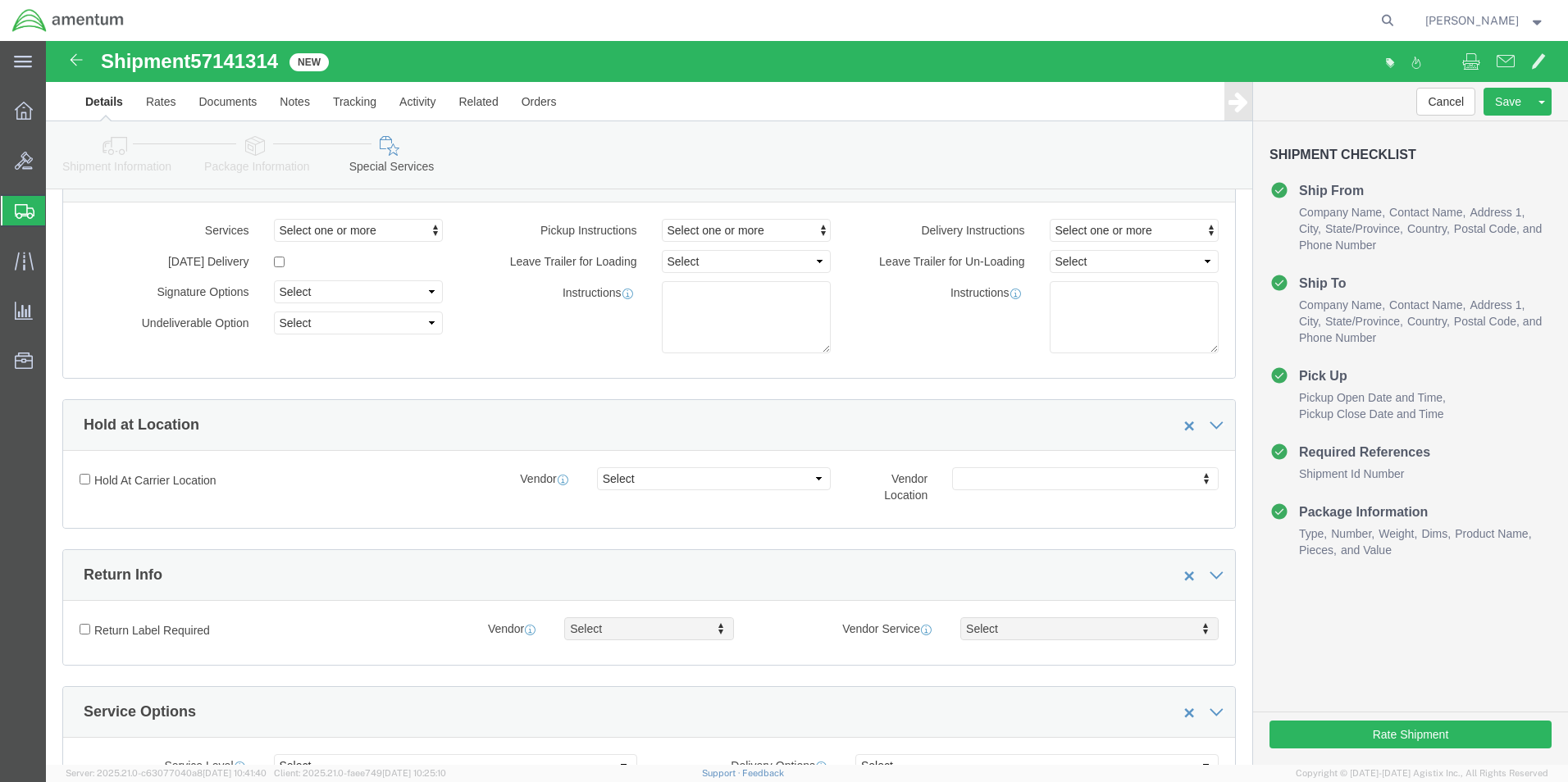
scroll to position [246, 0]
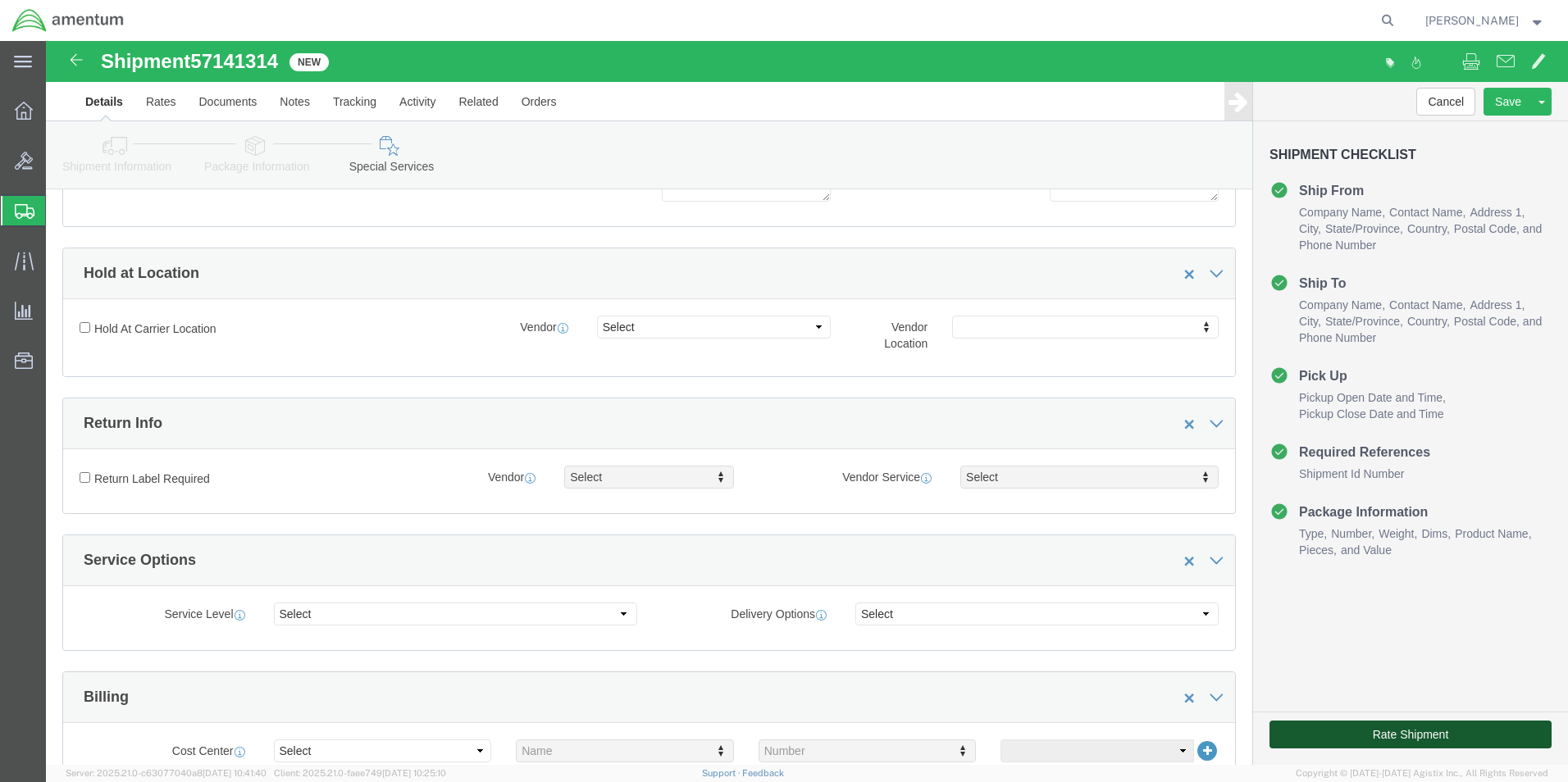
click button "Rate Shipment"
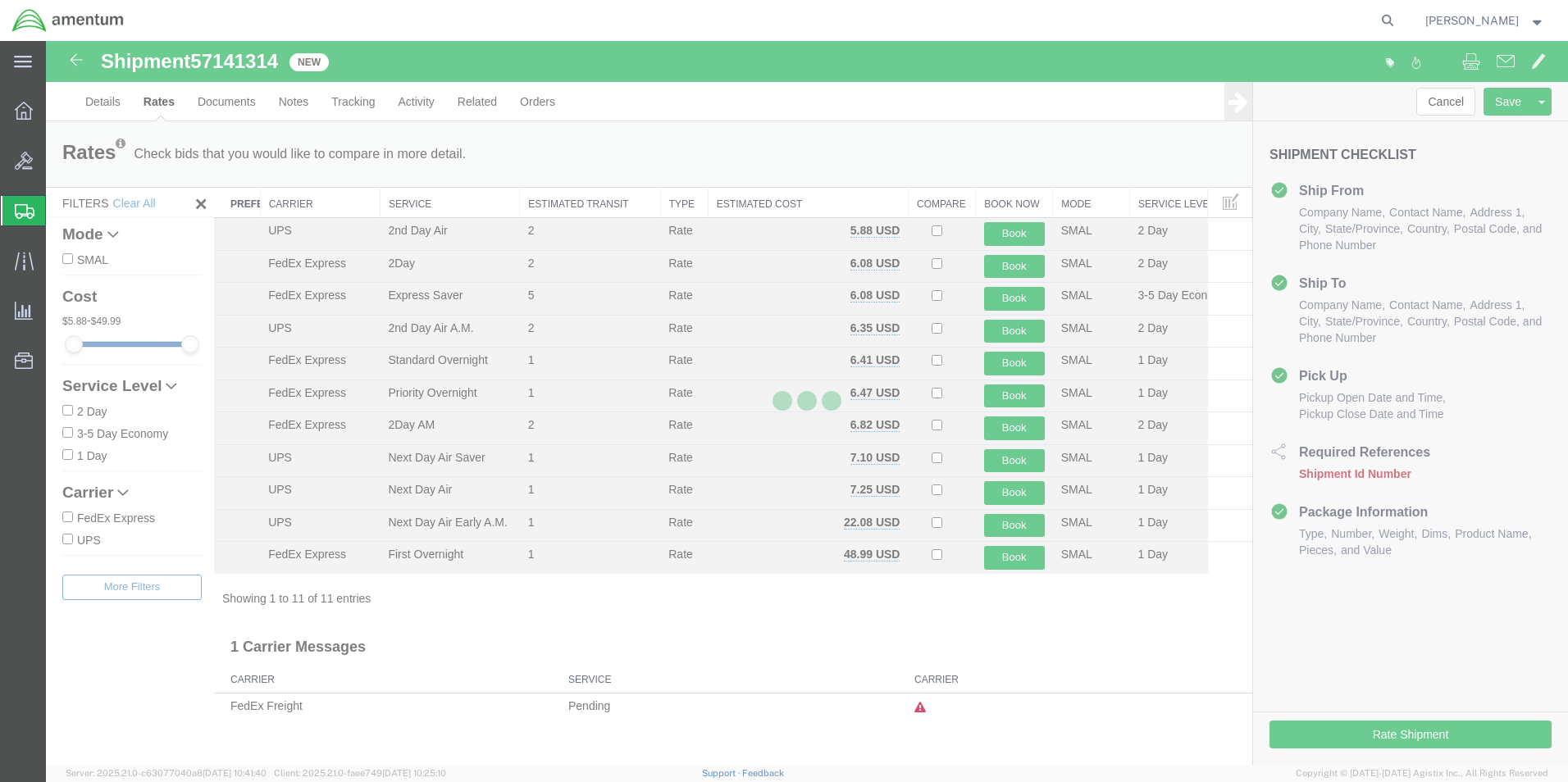
scroll to position [0, 0]
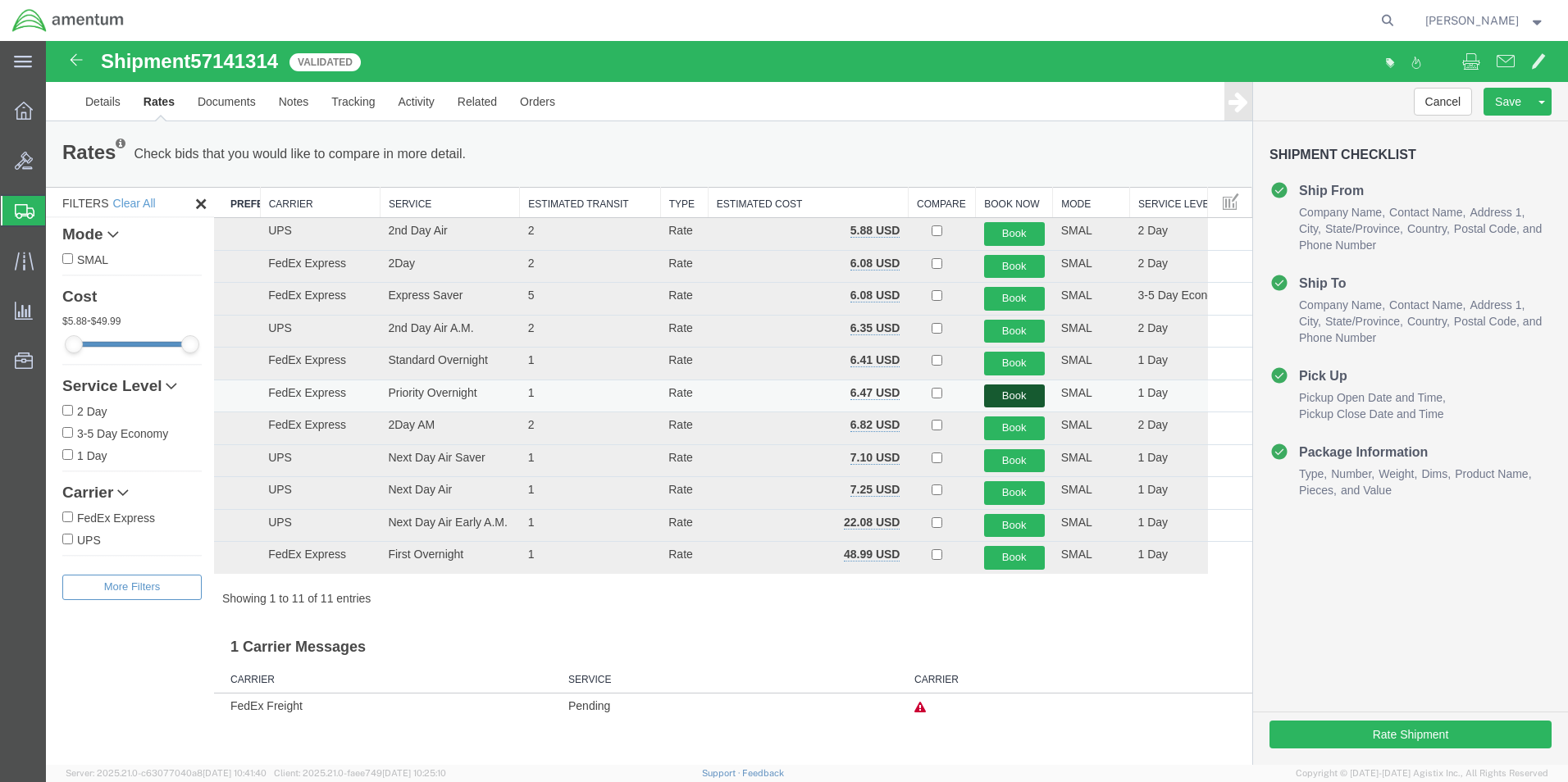
click at [1011, 394] on button "Book" at bounding box center [1014, 397] width 60 height 24
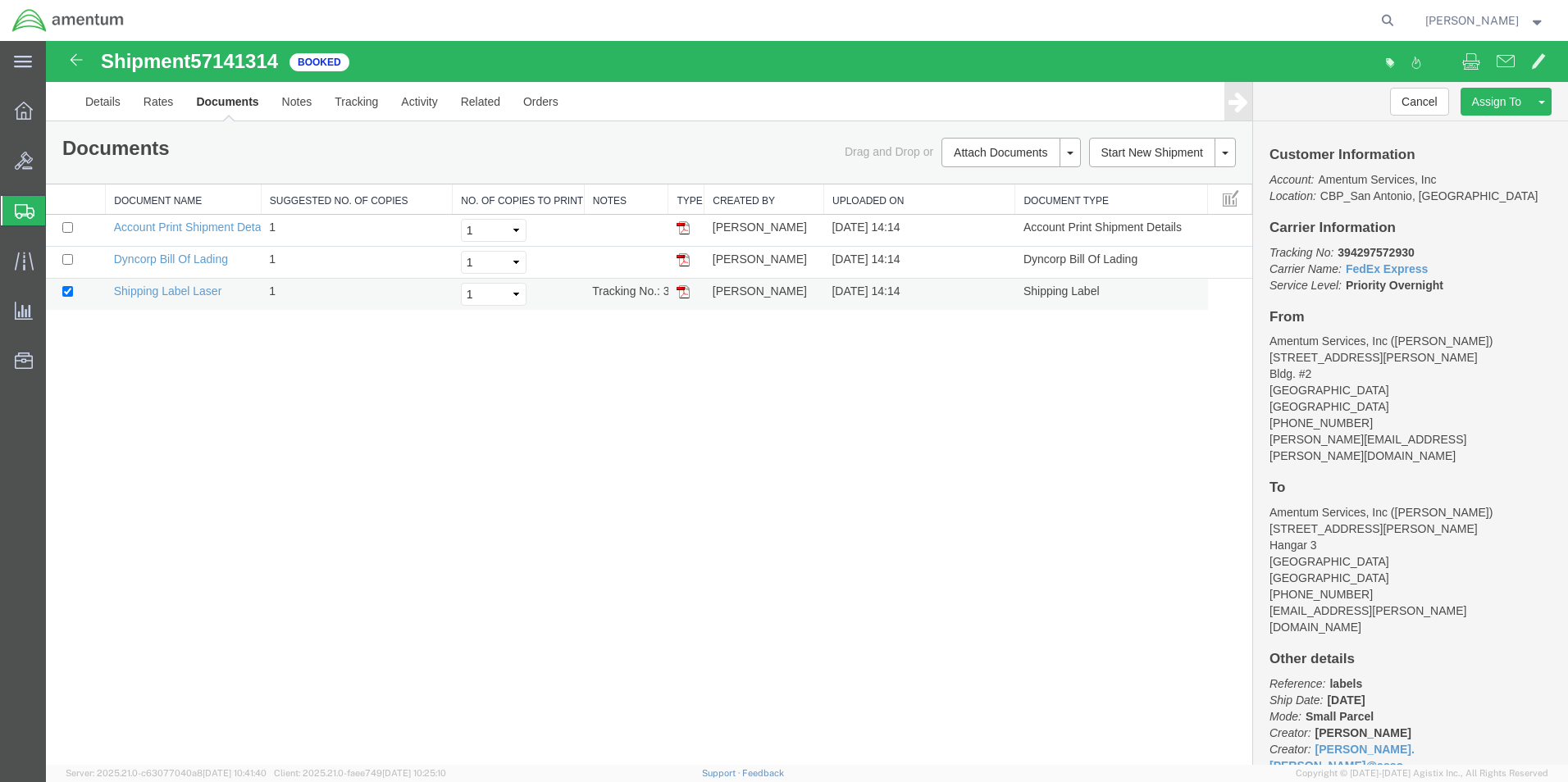
click at [682, 296] on img at bounding box center [684, 292] width 13 height 13
